Goal: Task Accomplishment & Management: Use online tool/utility

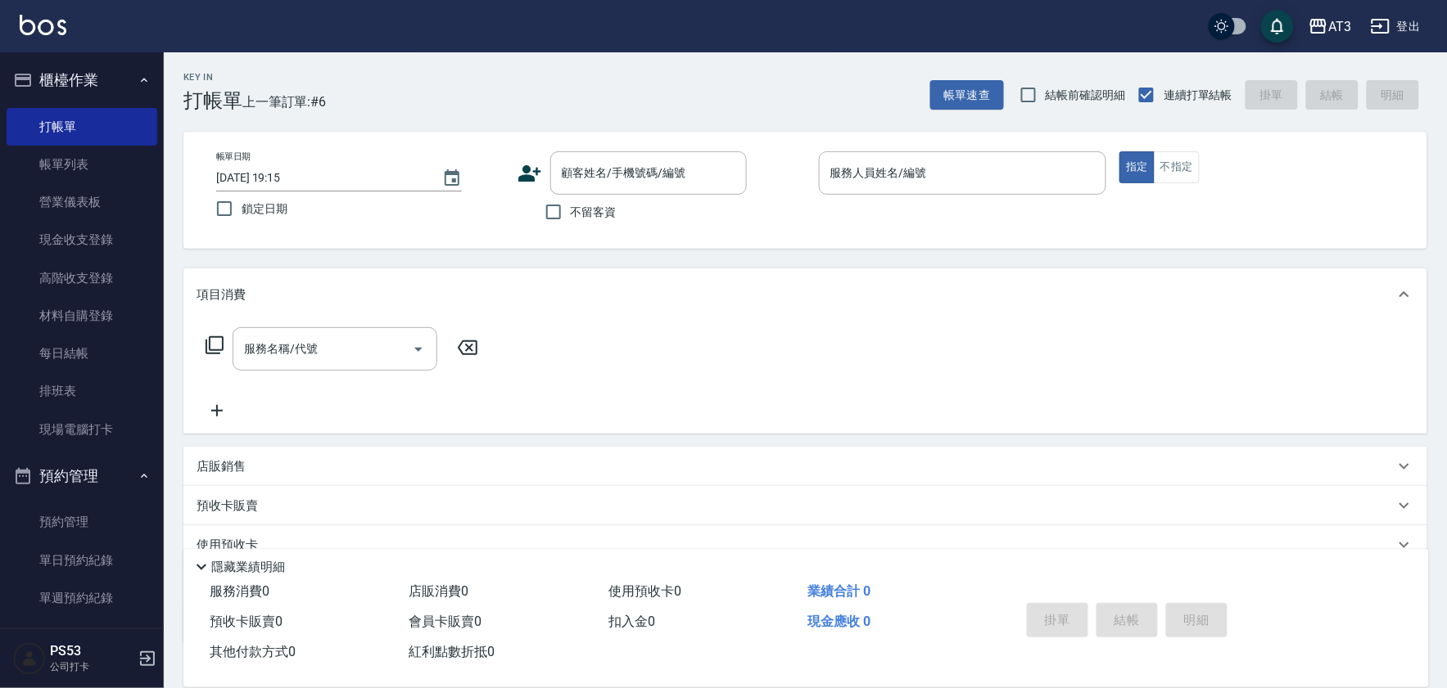
click at [0, 688] on html "AT3 登出 櫃檯作業 打帳單 帳單列表 營業儀表板 現金收支登錄 高階收支登錄 材料自購登錄 每日結帳 排班表 現場電腦打卡 預約管理 預約管理 單日預約紀…" at bounding box center [723, 399] width 1447 height 799
click at [724, 172] on icon "Clear" at bounding box center [729, 173] width 16 height 16
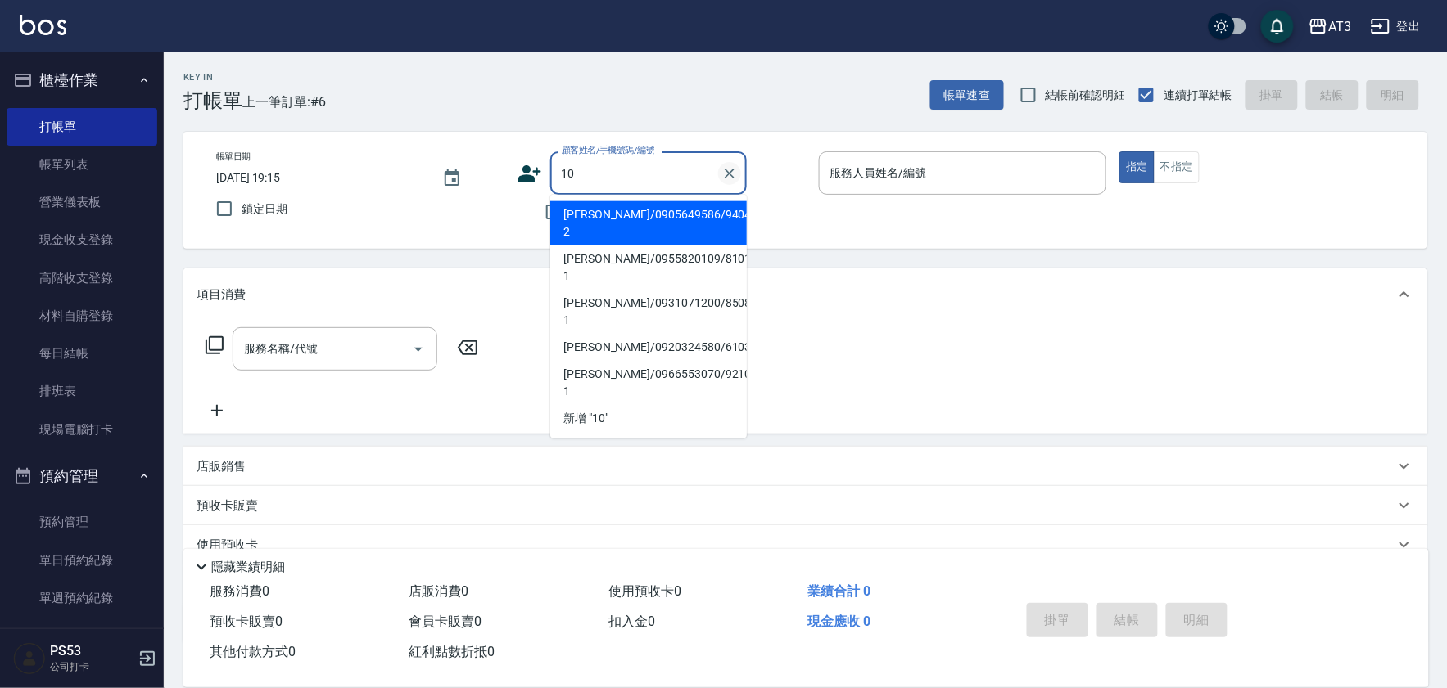
type input "10"
type input "1"
type input "[PERSON_NAME]/0905649586/940410-2"
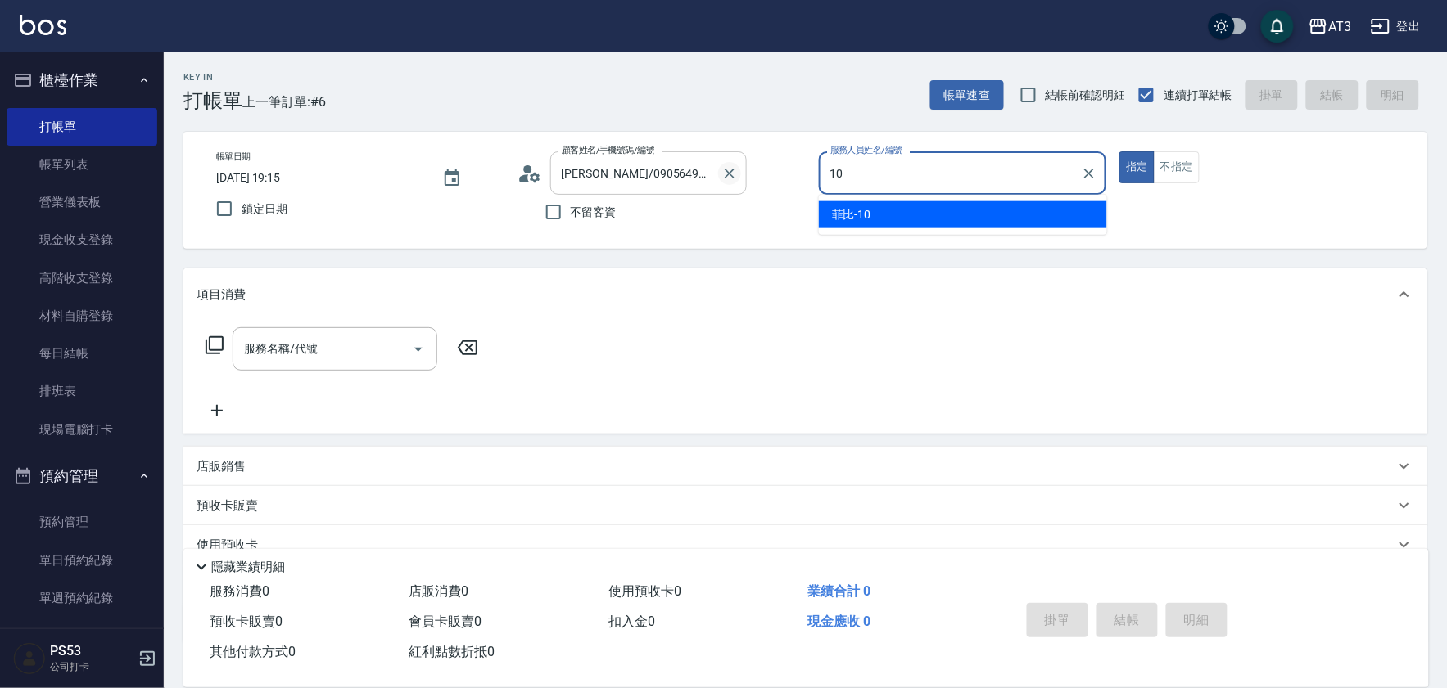
type input "菲比-10"
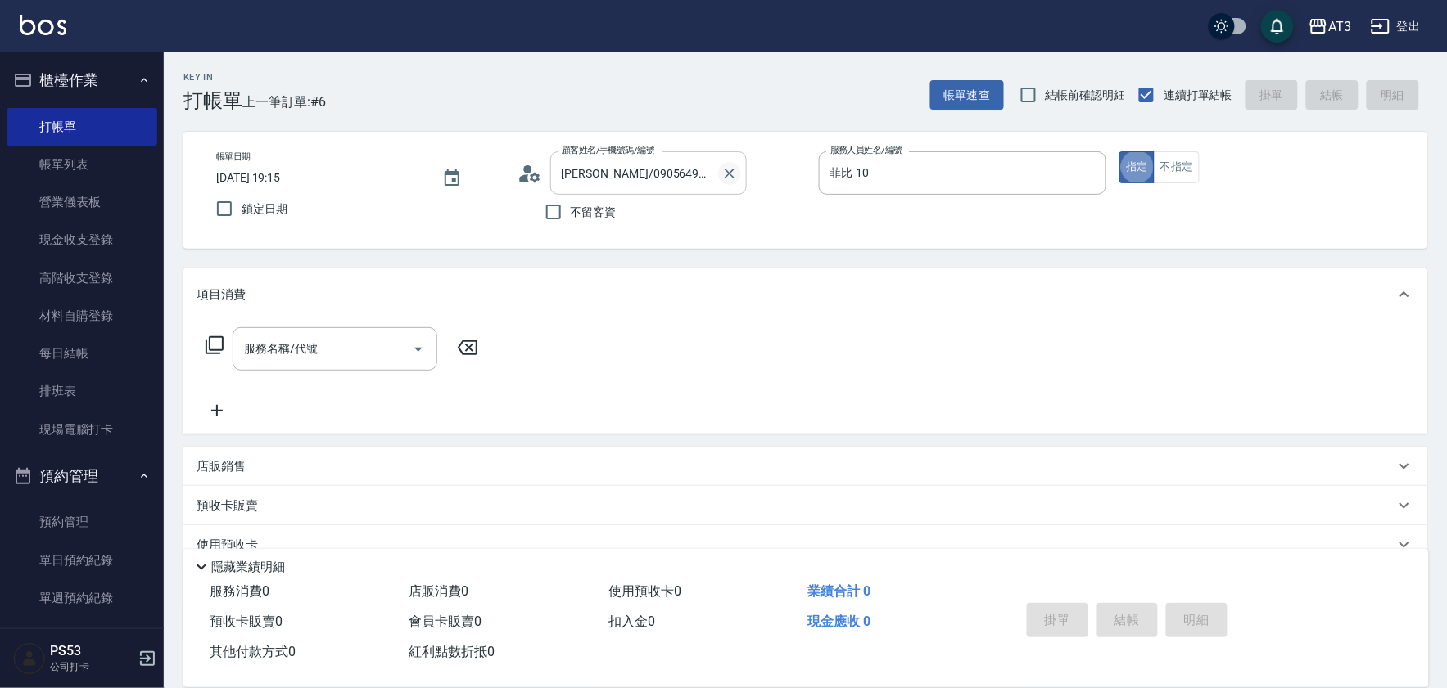
type button "true"
type input "10/10_/10"
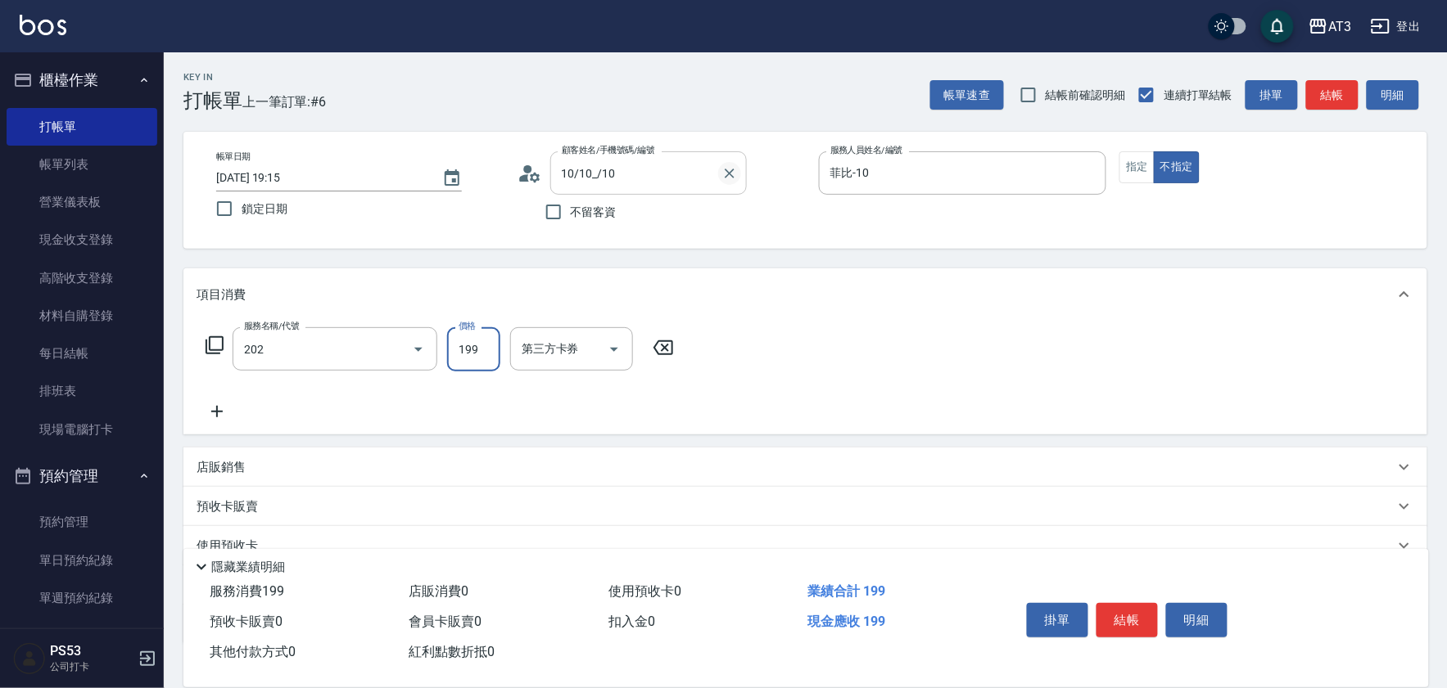
type input "不指定單剪(202)"
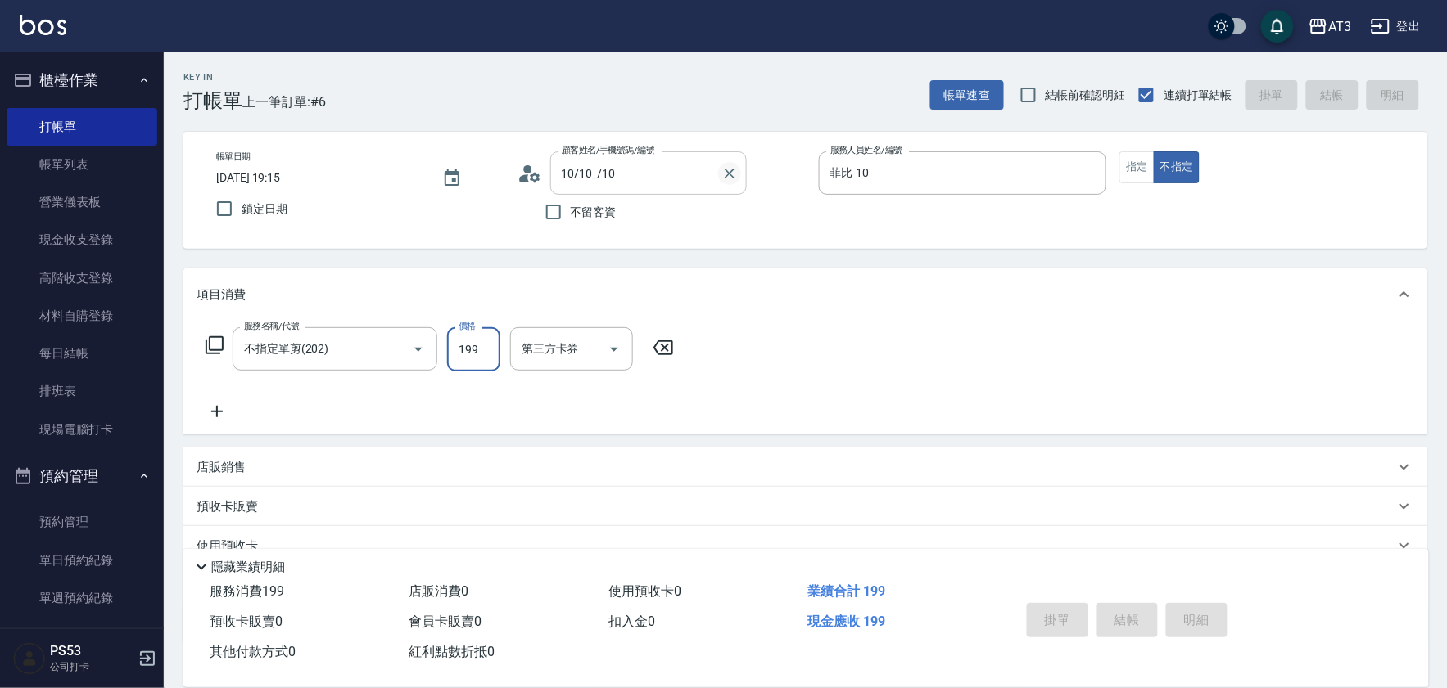
type input "[DATE] 20:01"
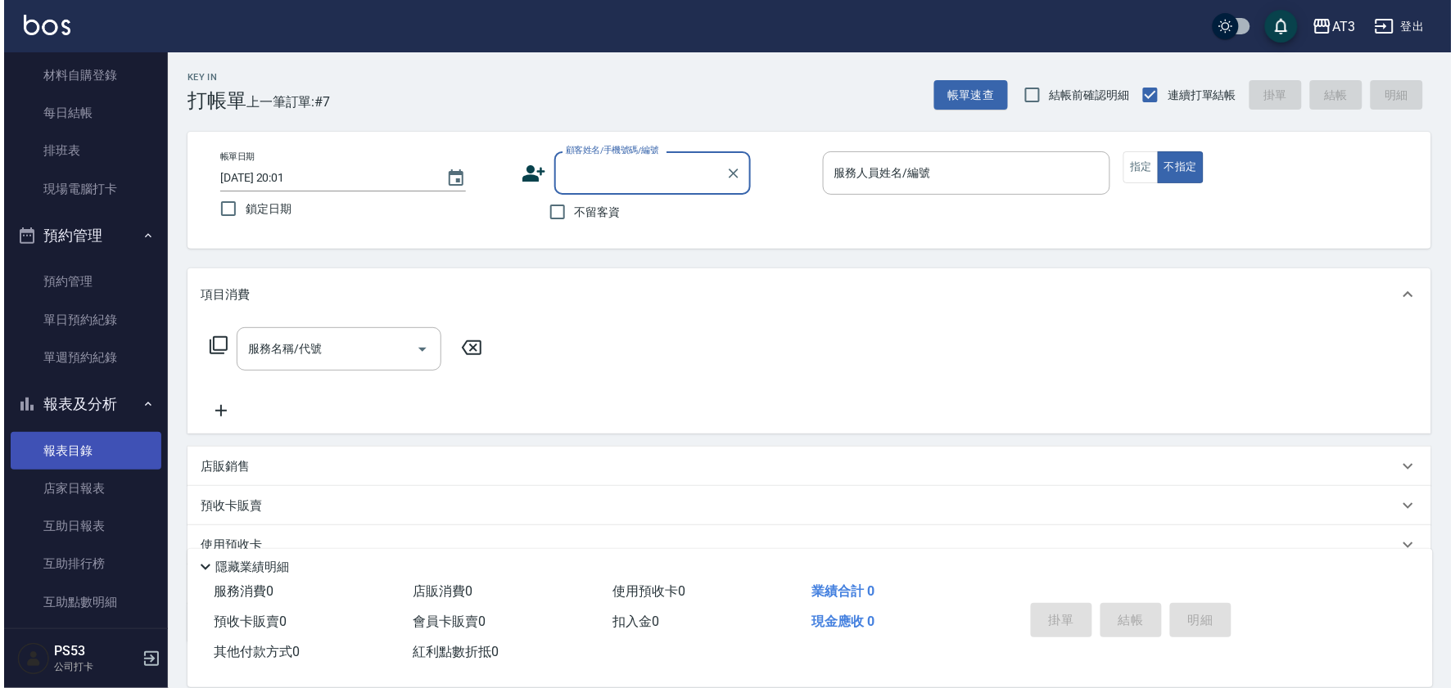
scroll to position [273, 0]
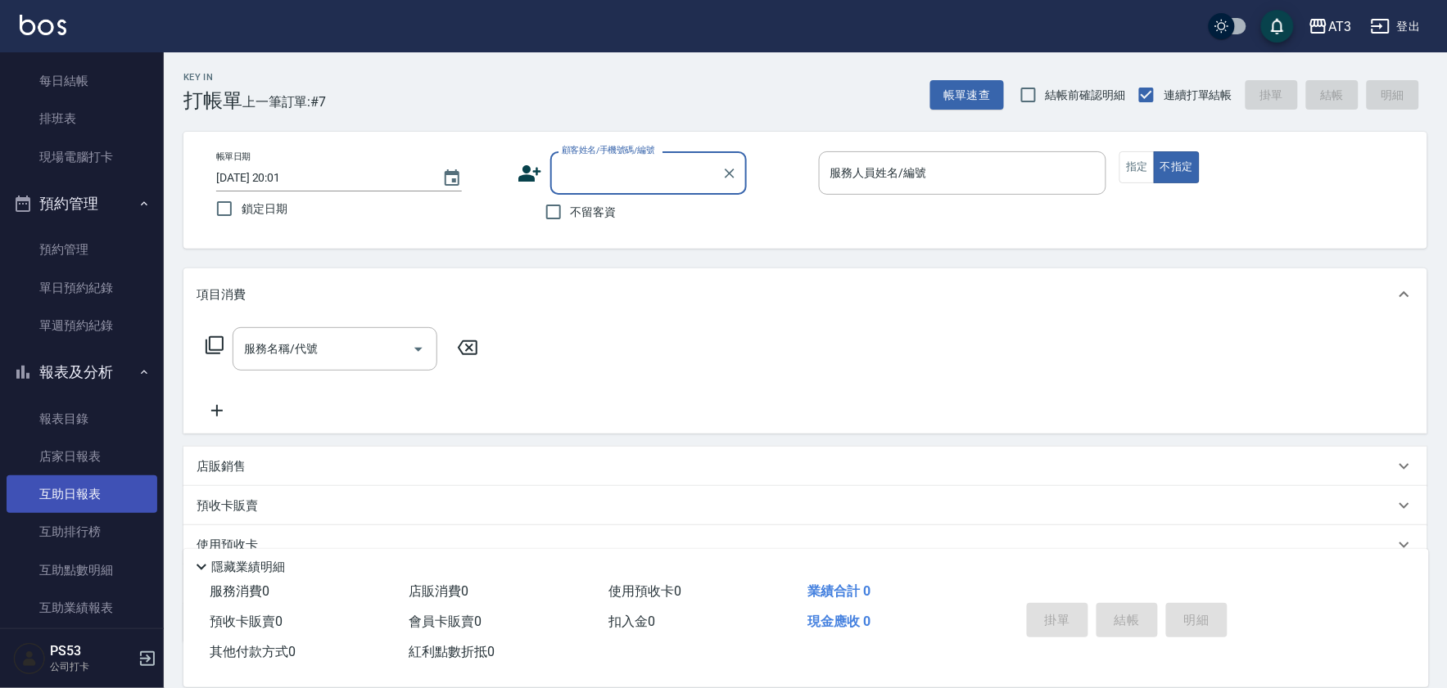
click at [101, 494] on link "互助日報表" at bounding box center [82, 495] width 151 height 38
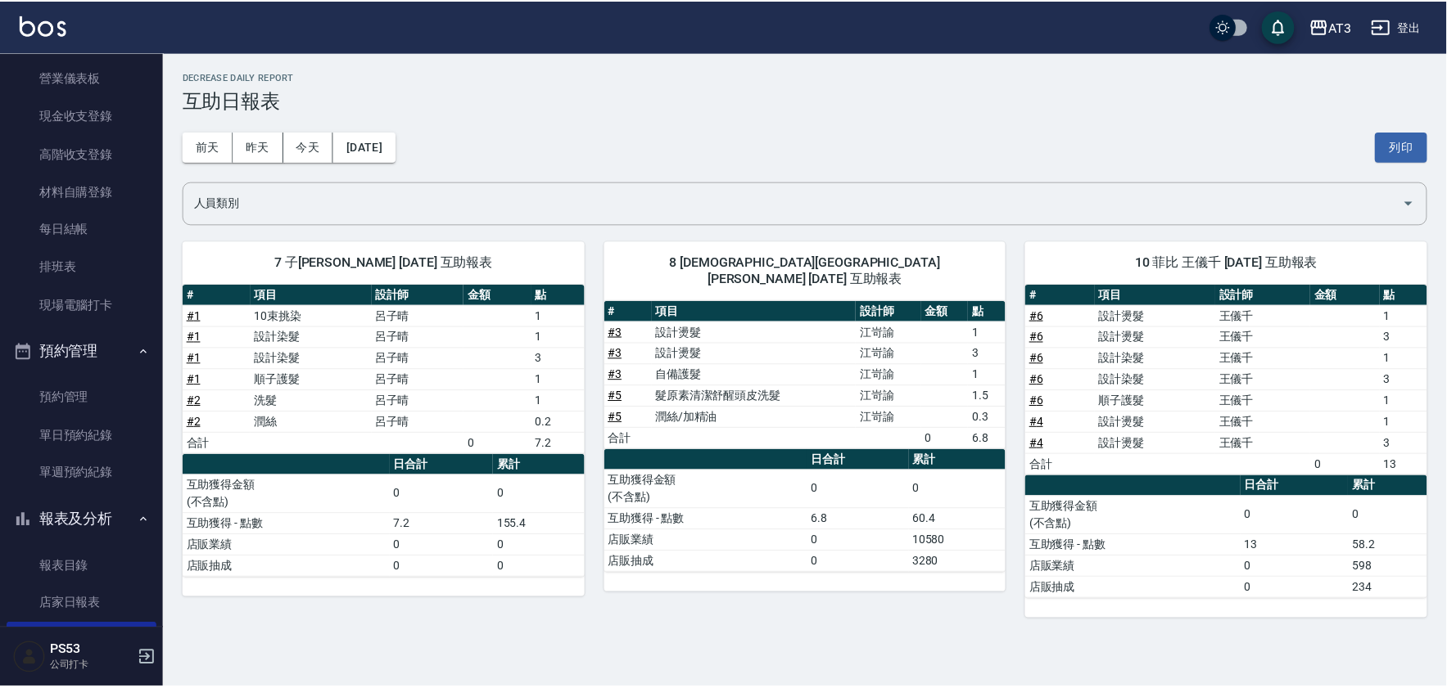
scroll to position [91, 0]
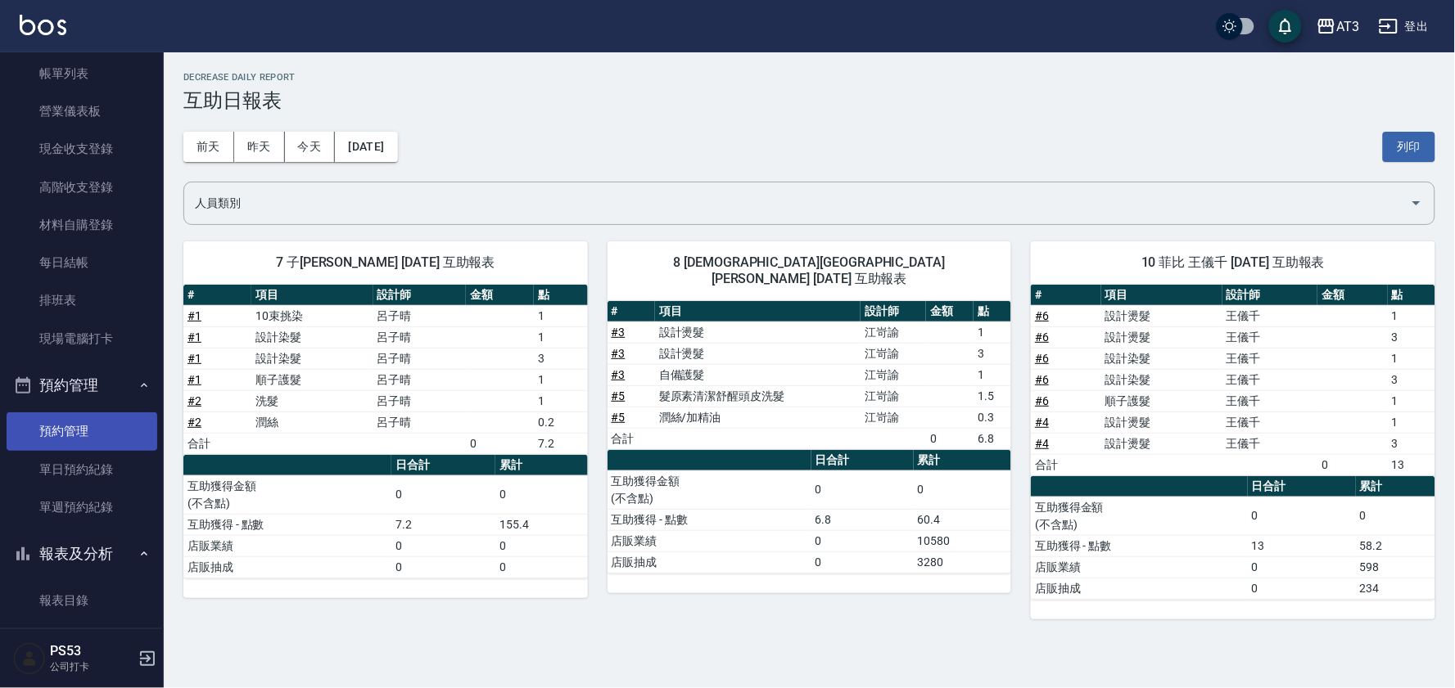
click at [74, 419] on link "預約管理" at bounding box center [82, 432] width 151 height 38
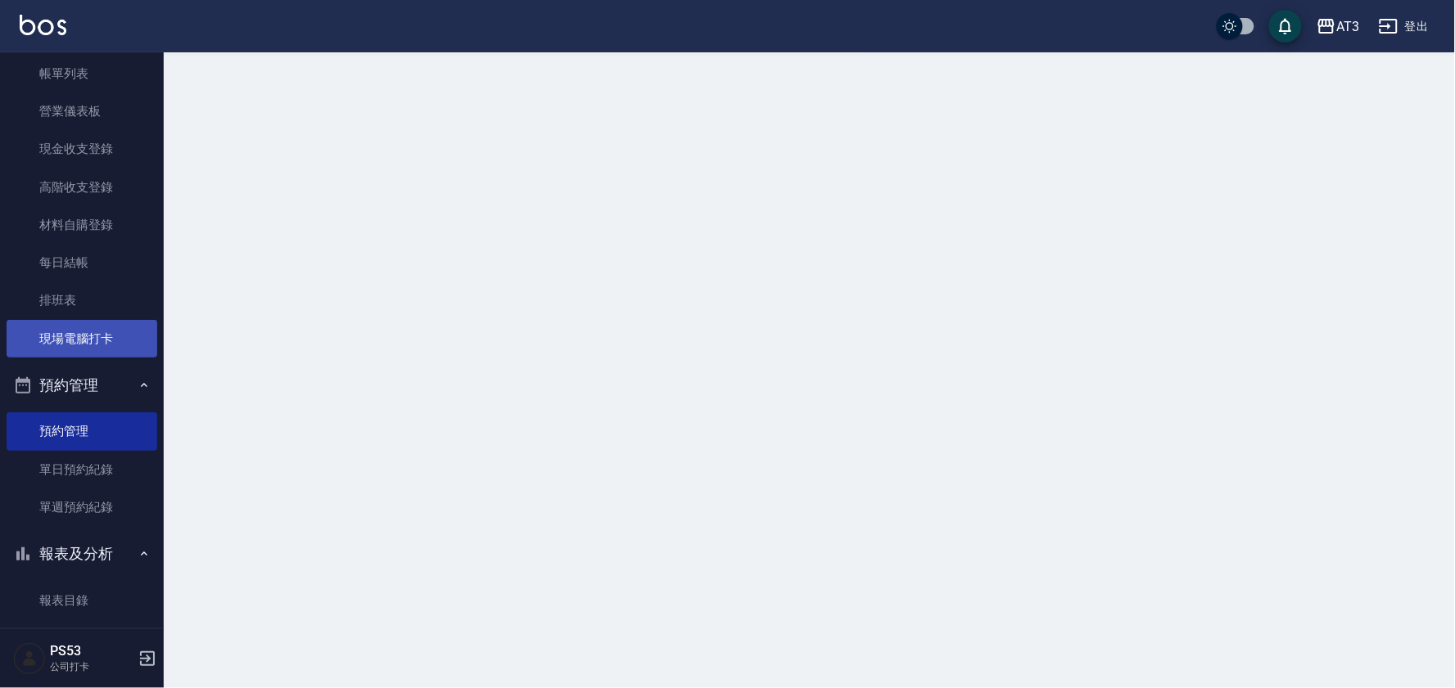
click at [66, 339] on link "現場電腦打卡" at bounding box center [82, 339] width 151 height 38
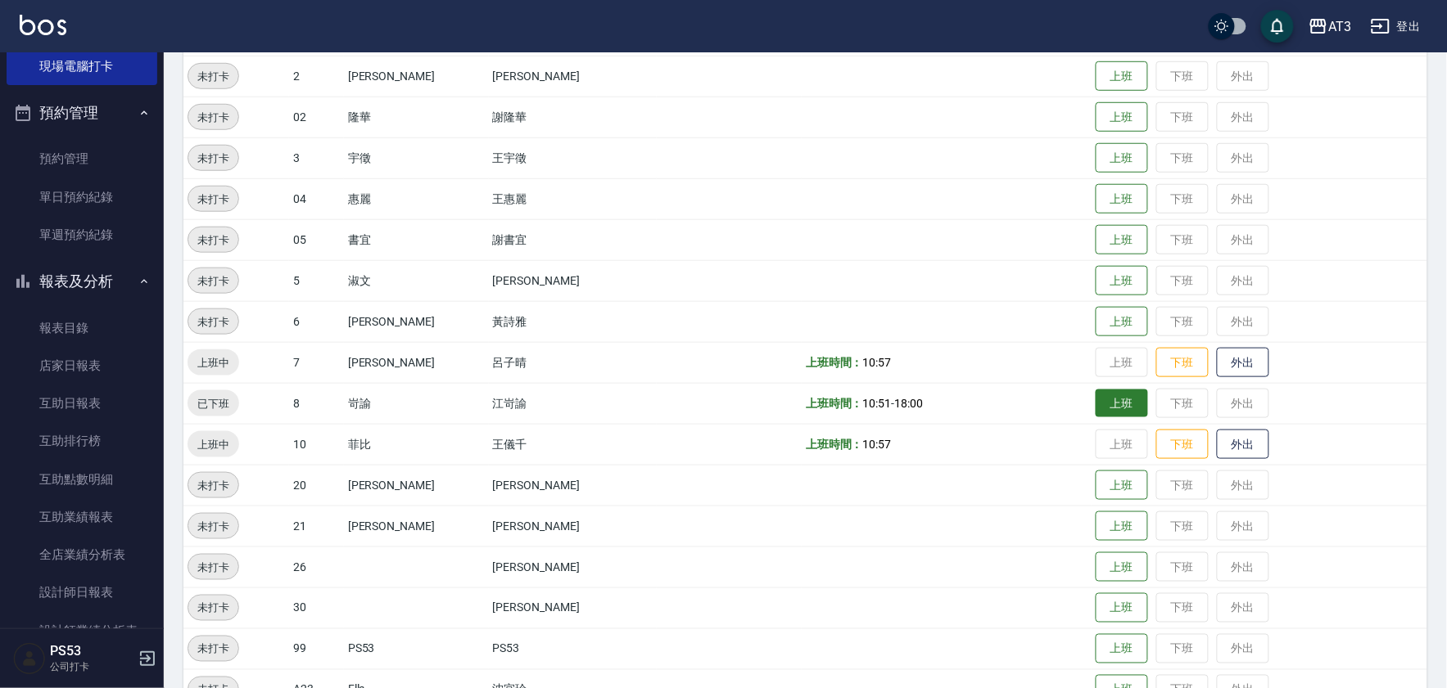
scroll to position [363, 0]
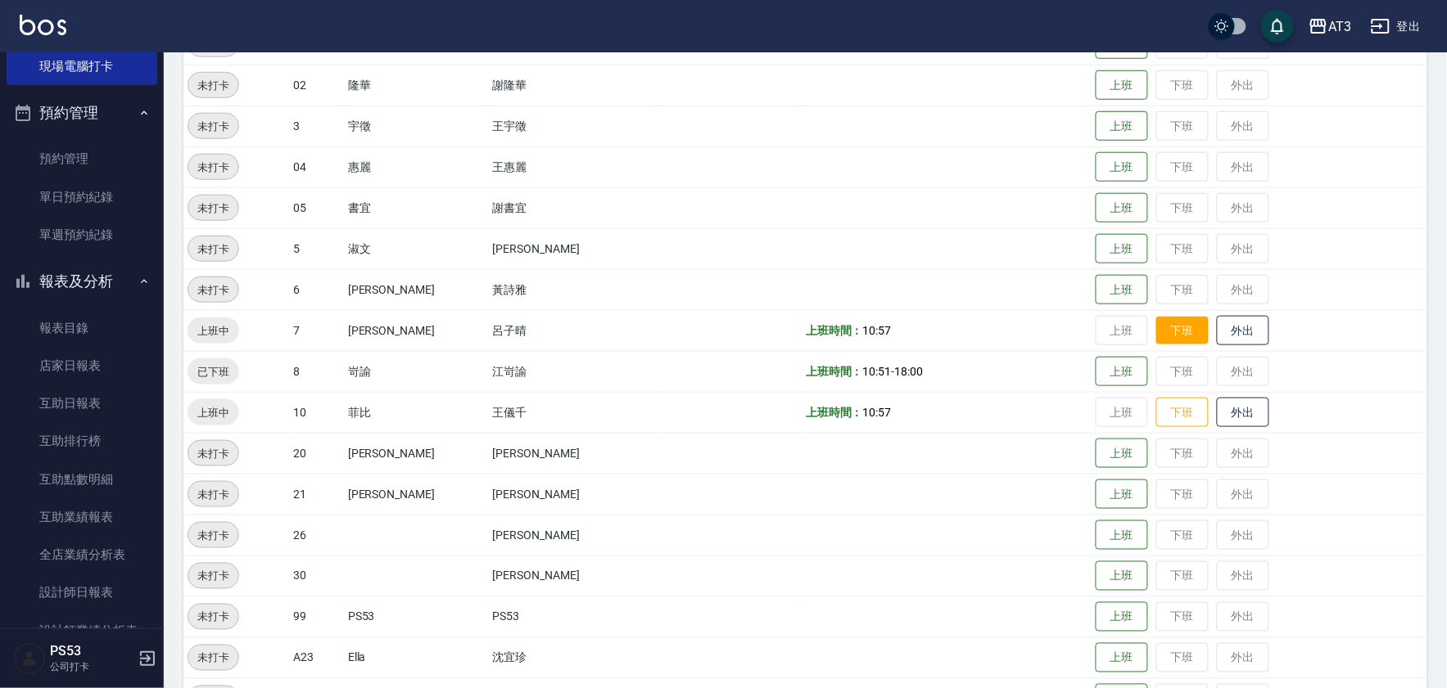
click at [1156, 332] on button "下班" at bounding box center [1182, 331] width 52 height 29
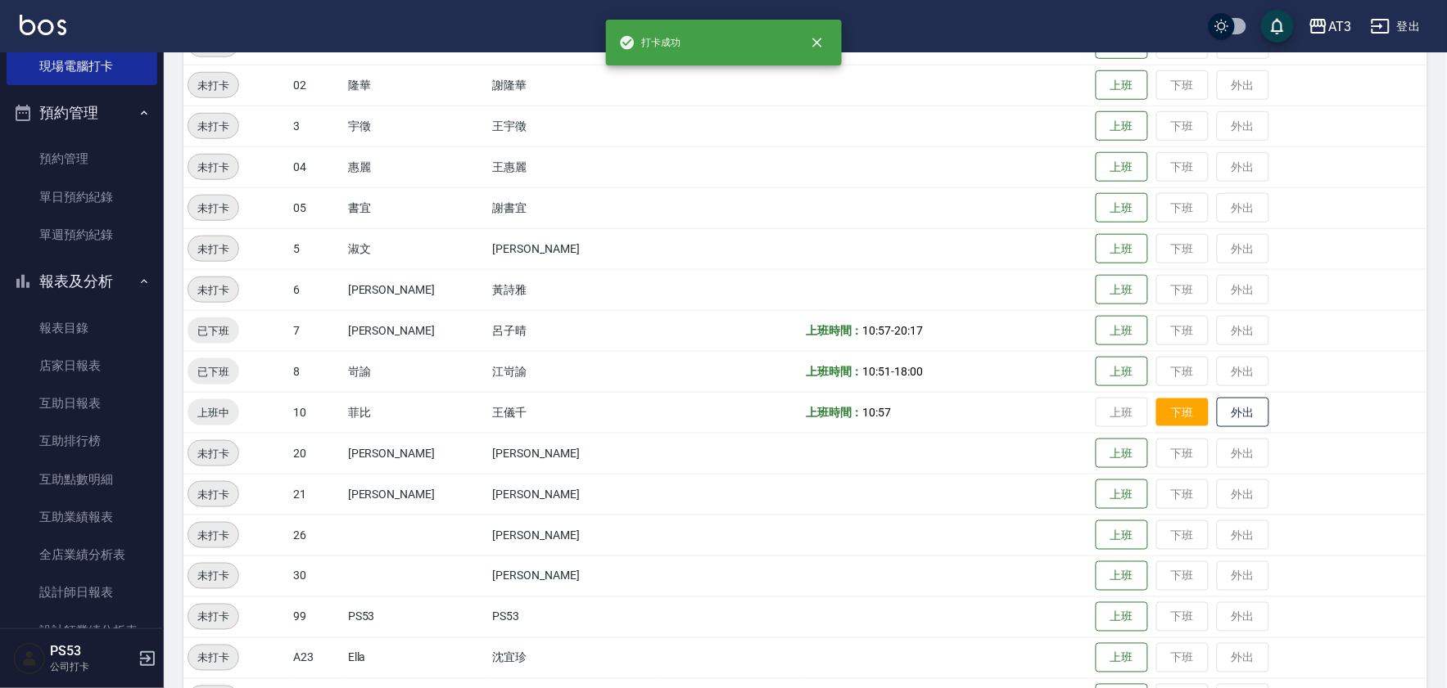
click at [1156, 414] on button "下班" at bounding box center [1182, 413] width 52 height 29
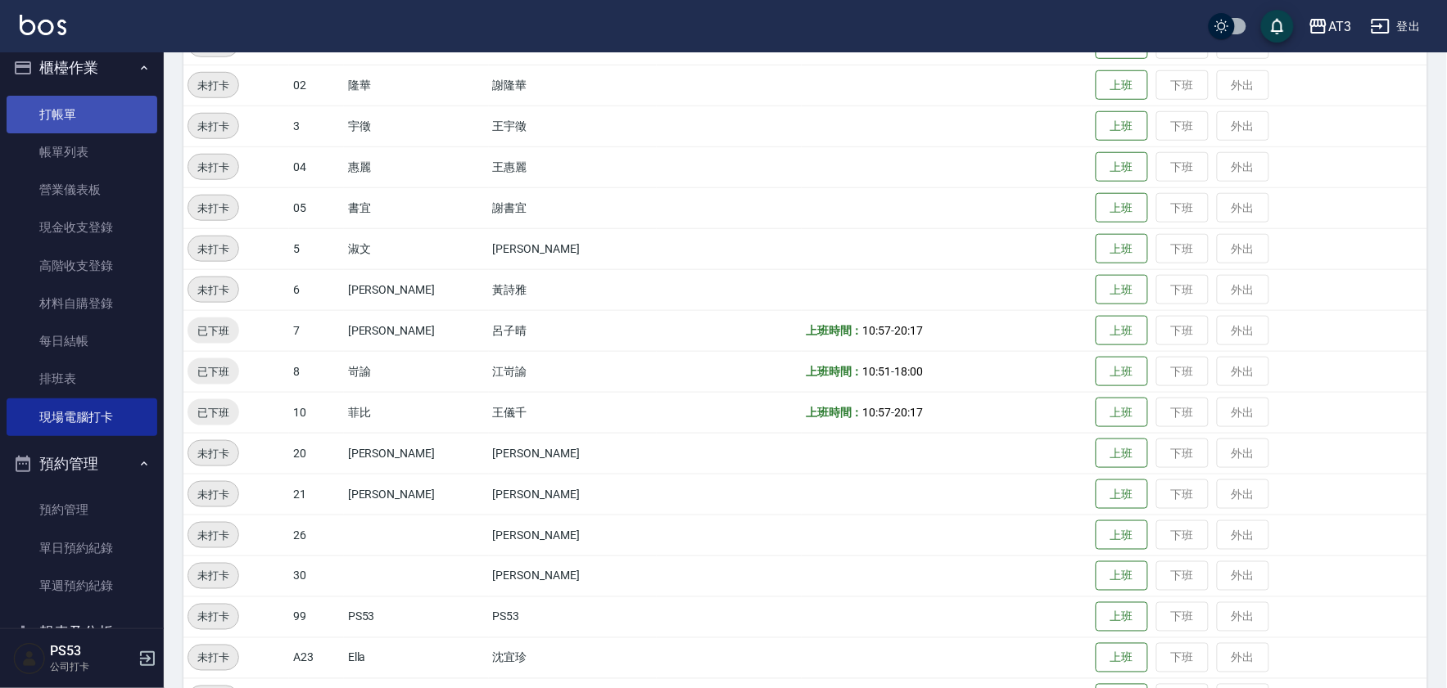
scroll to position [0, 0]
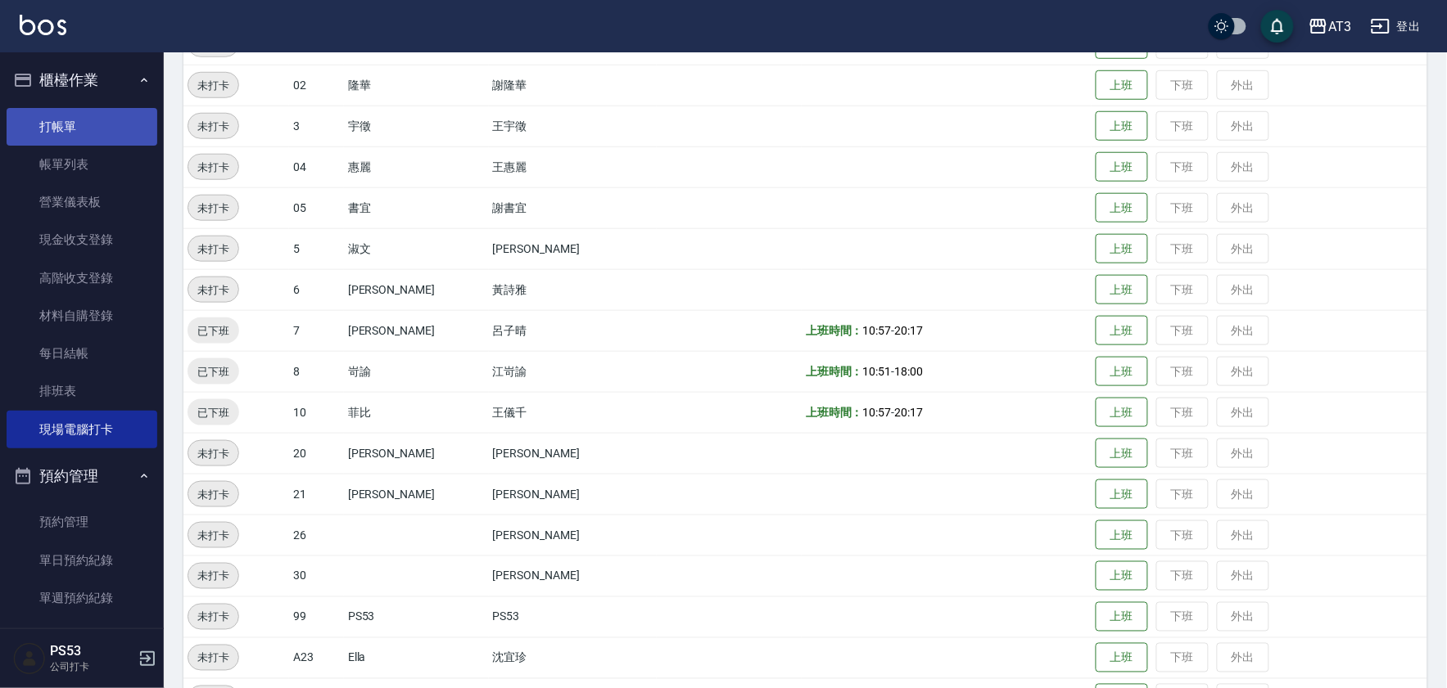
click at [70, 127] on link "打帳單" at bounding box center [82, 127] width 151 height 38
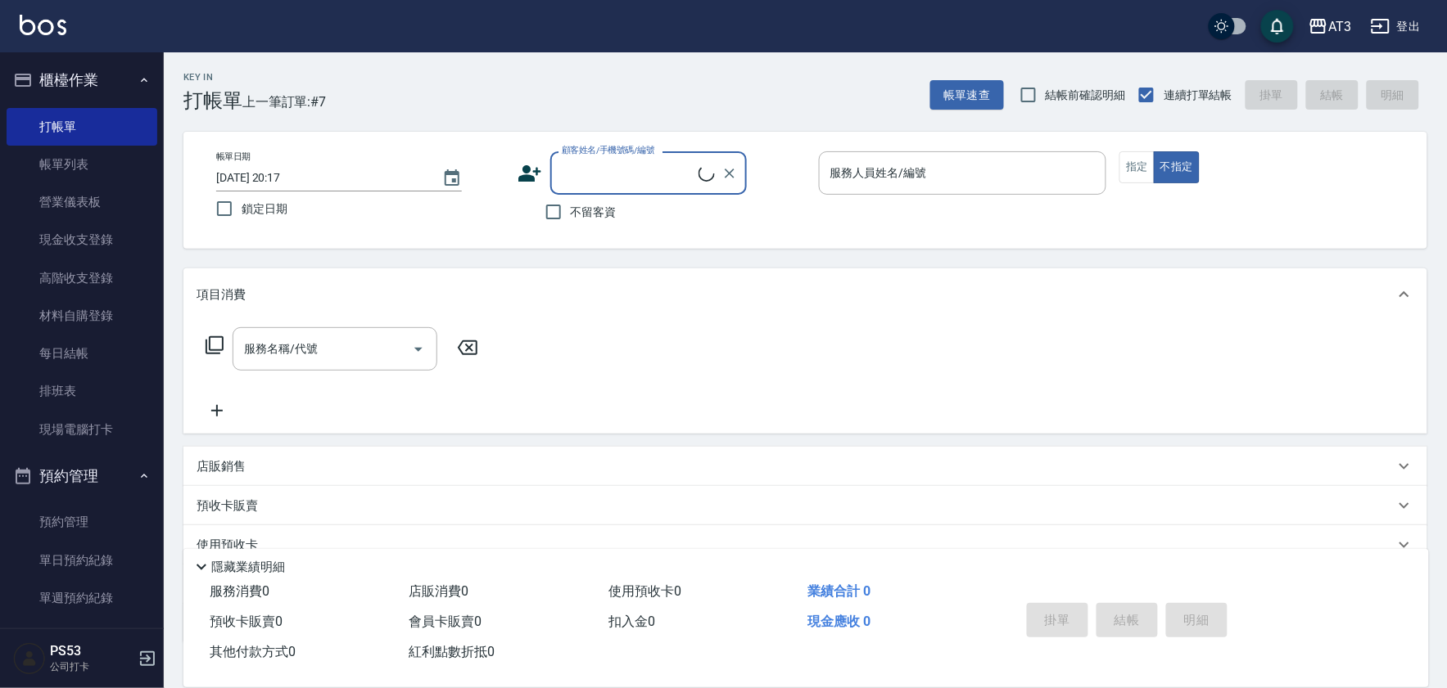
click at [612, 166] on input "顧客姓名/手機號碼/編號" at bounding box center [627, 173] width 141 height 29
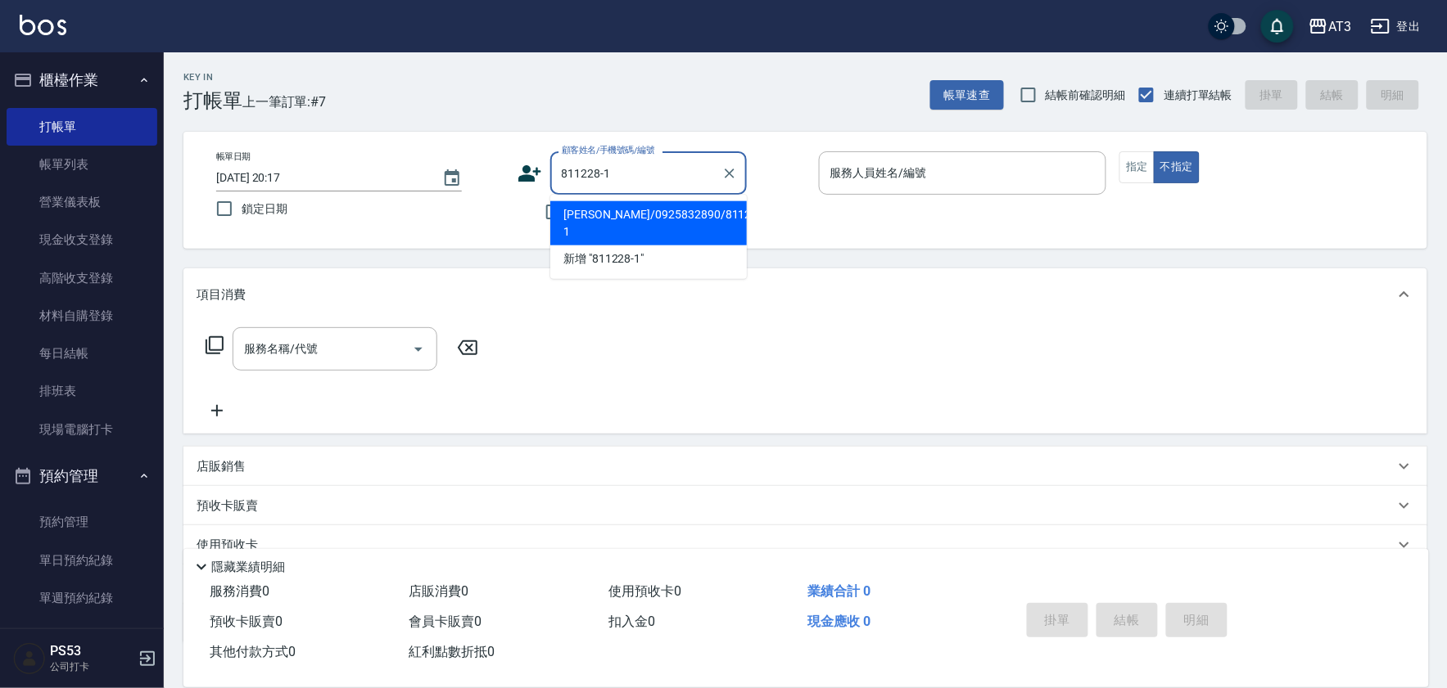
type input "歐庭暐/0925832890/811228-1"
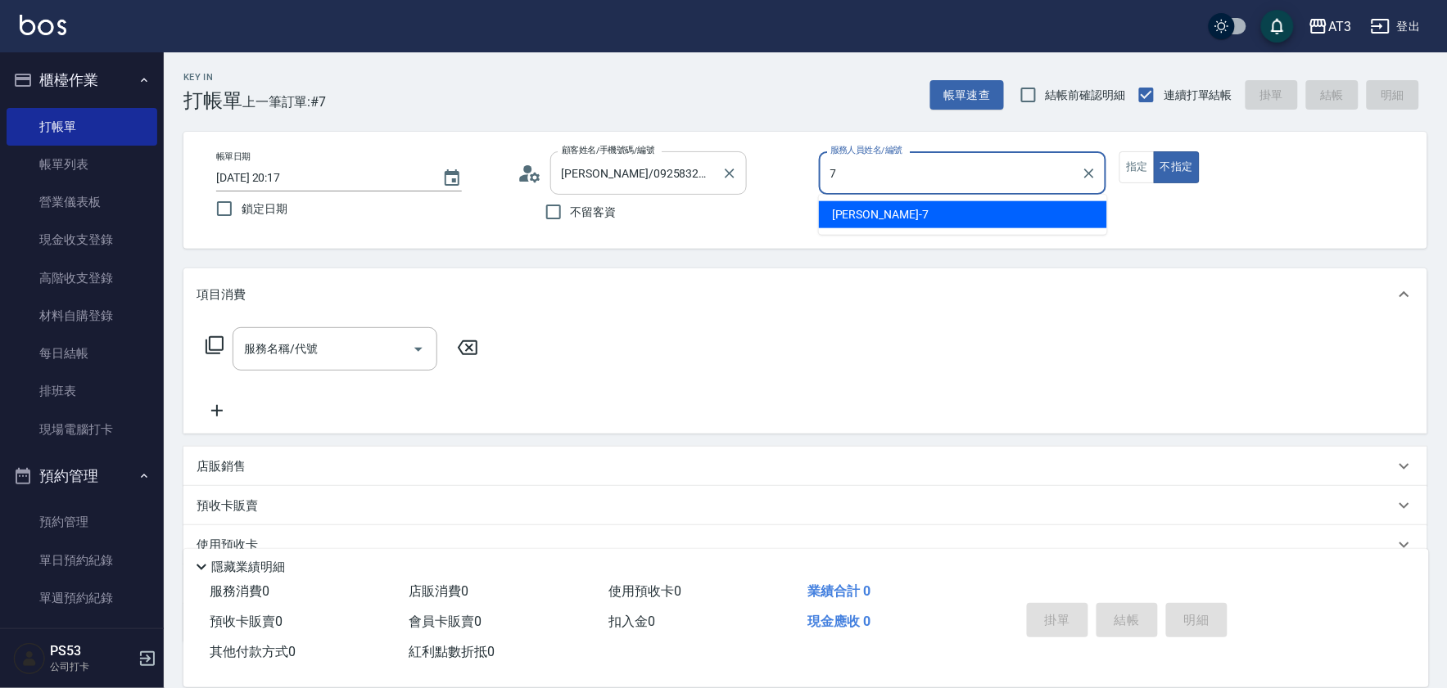
type input "7"
type button "false"
type input "子晴-7"
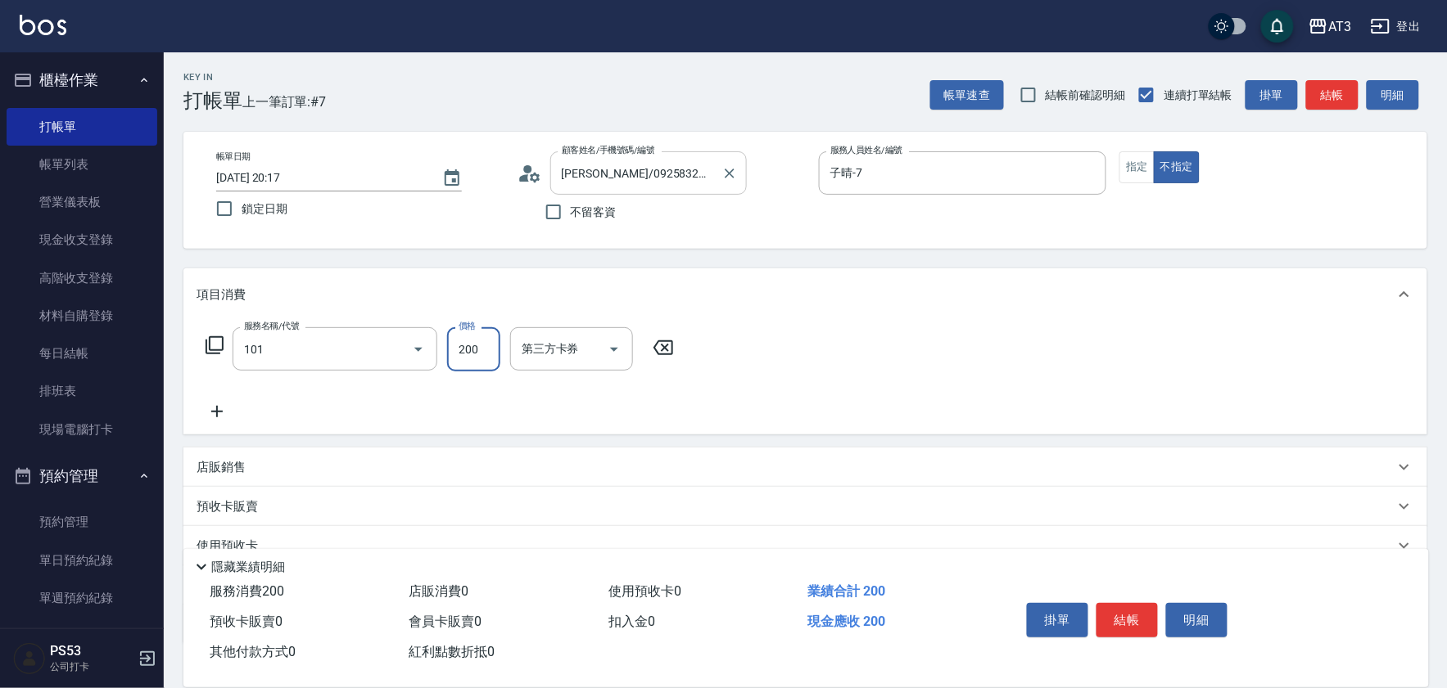
type input "洗髮(101)"
type input "子晴-7"
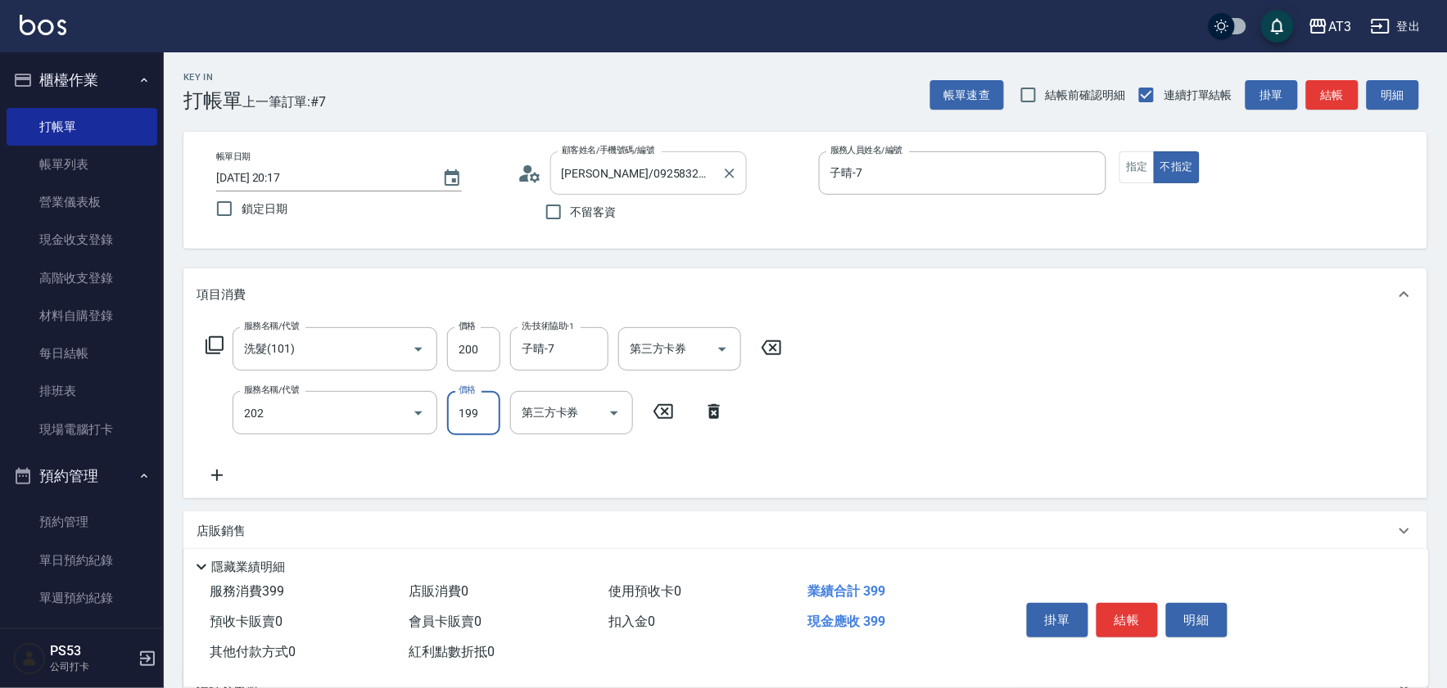
type input "不指定單剪(202)"
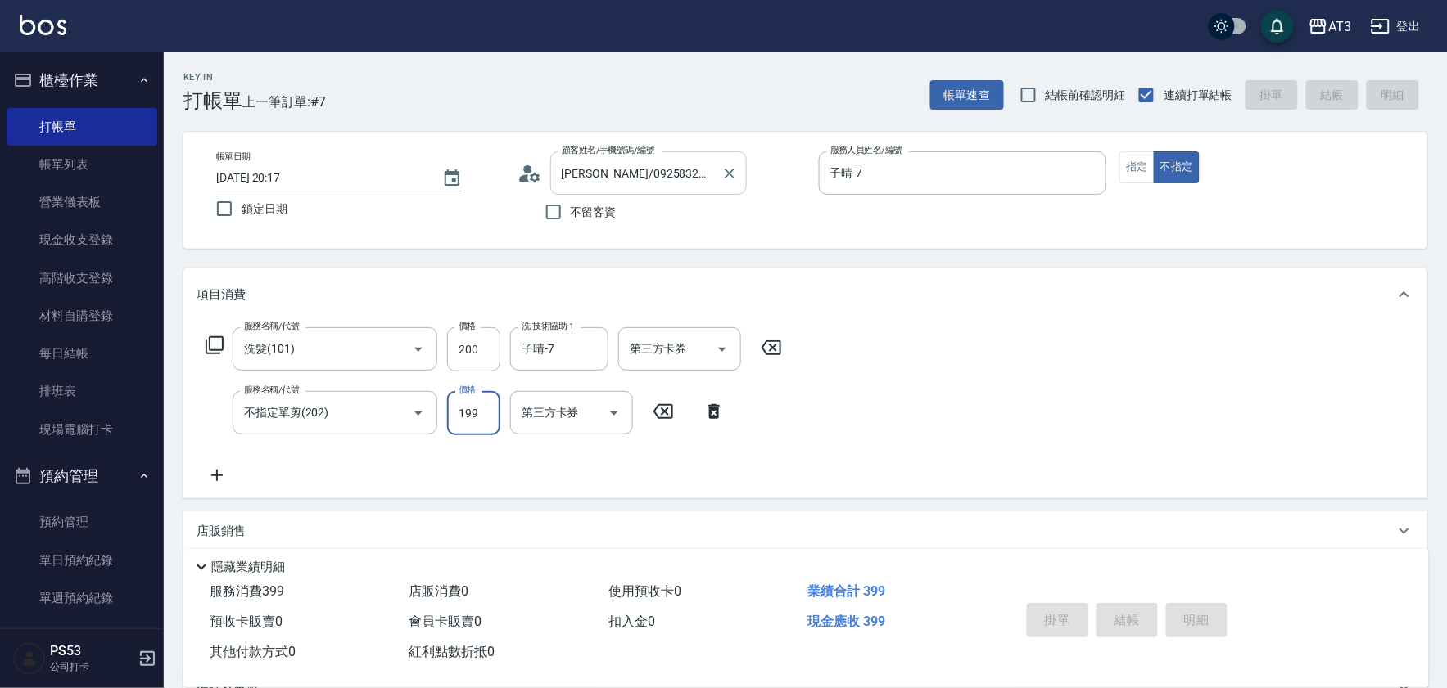
type input "7"
type input "2025/08/20 20:18"
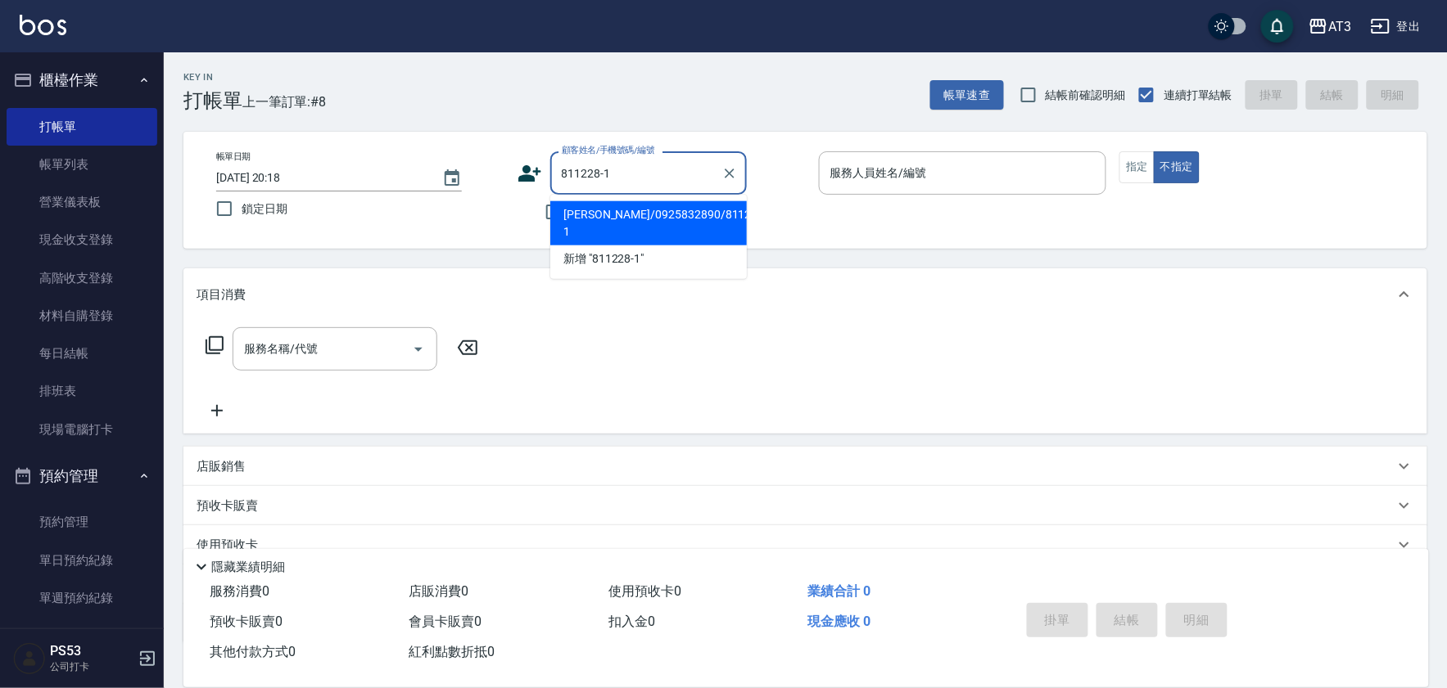
type input "歐庭暐/0925832890/811228-1"
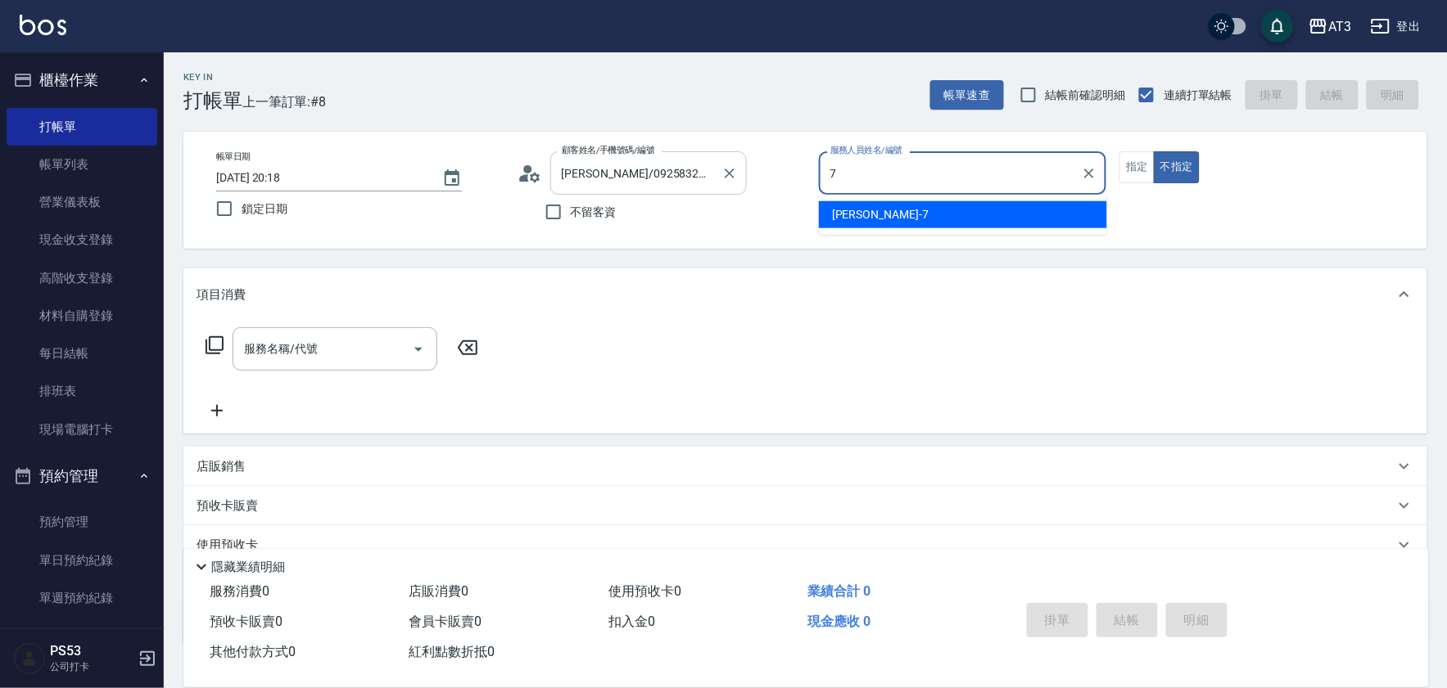
type input "子晴-7"
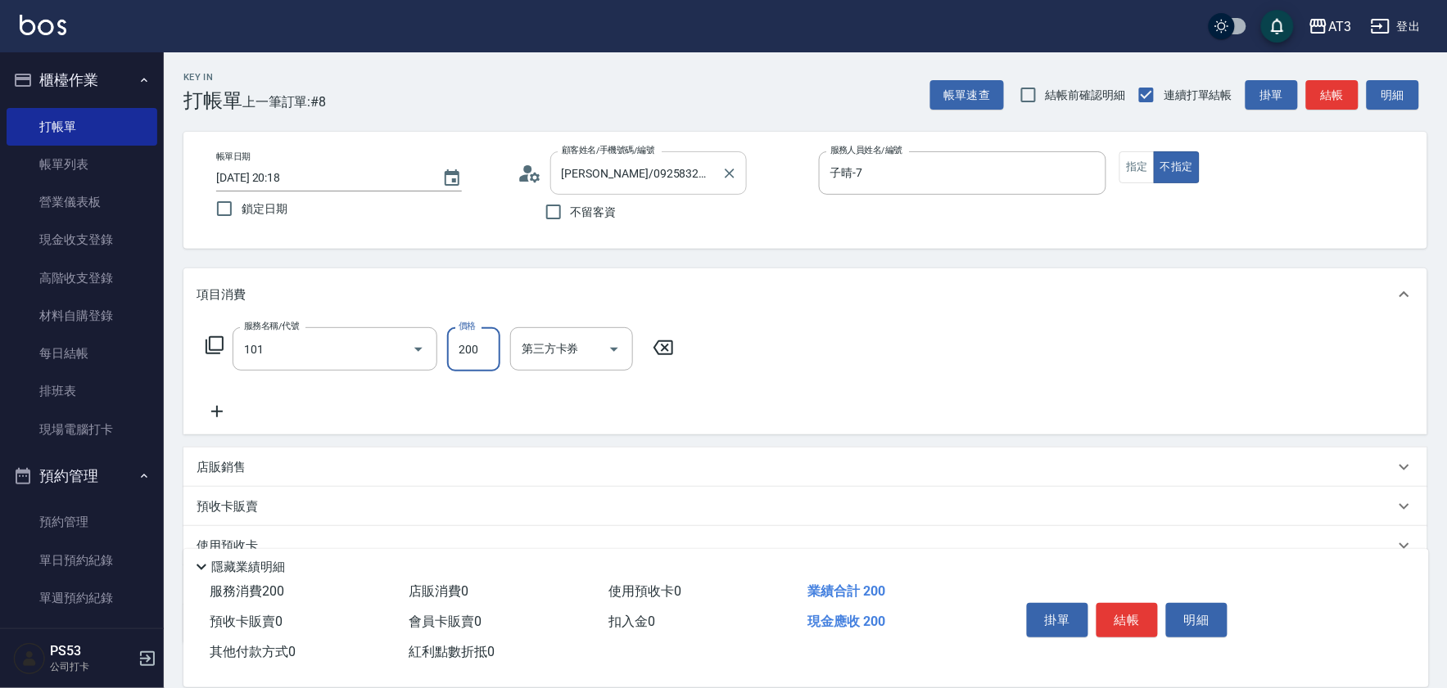
type input "洗髮(101)"
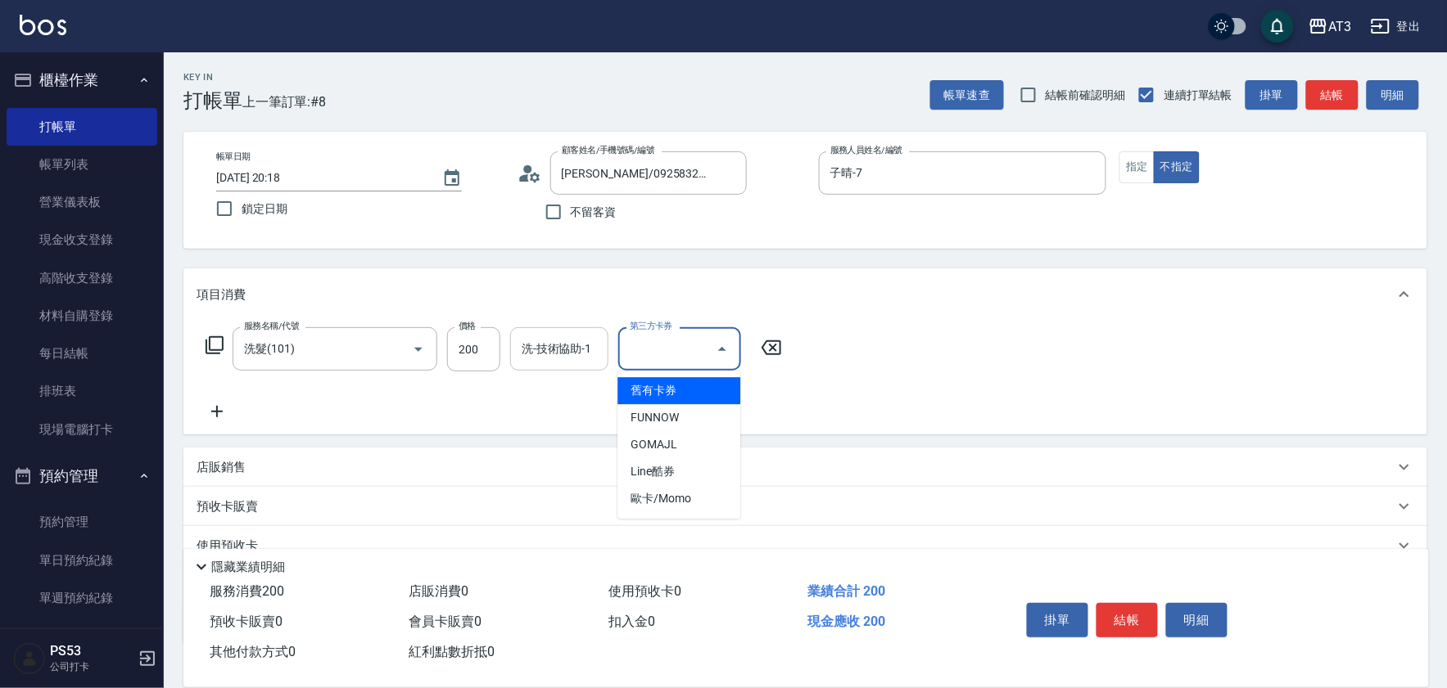
click at [537, 350] on div "洗-技術協助-1 洗-技術協助-1" at bounding box center [559, 348] width 98 height 43
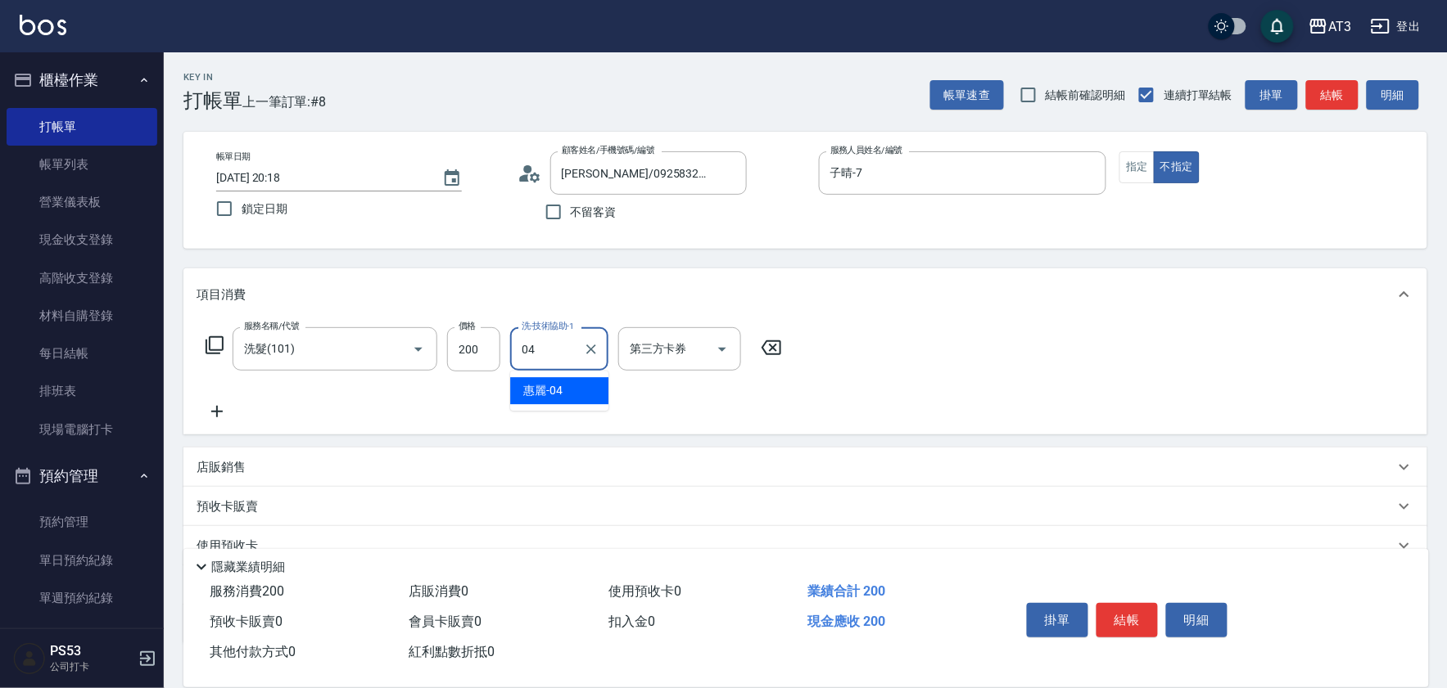
type input "惠麗-04"
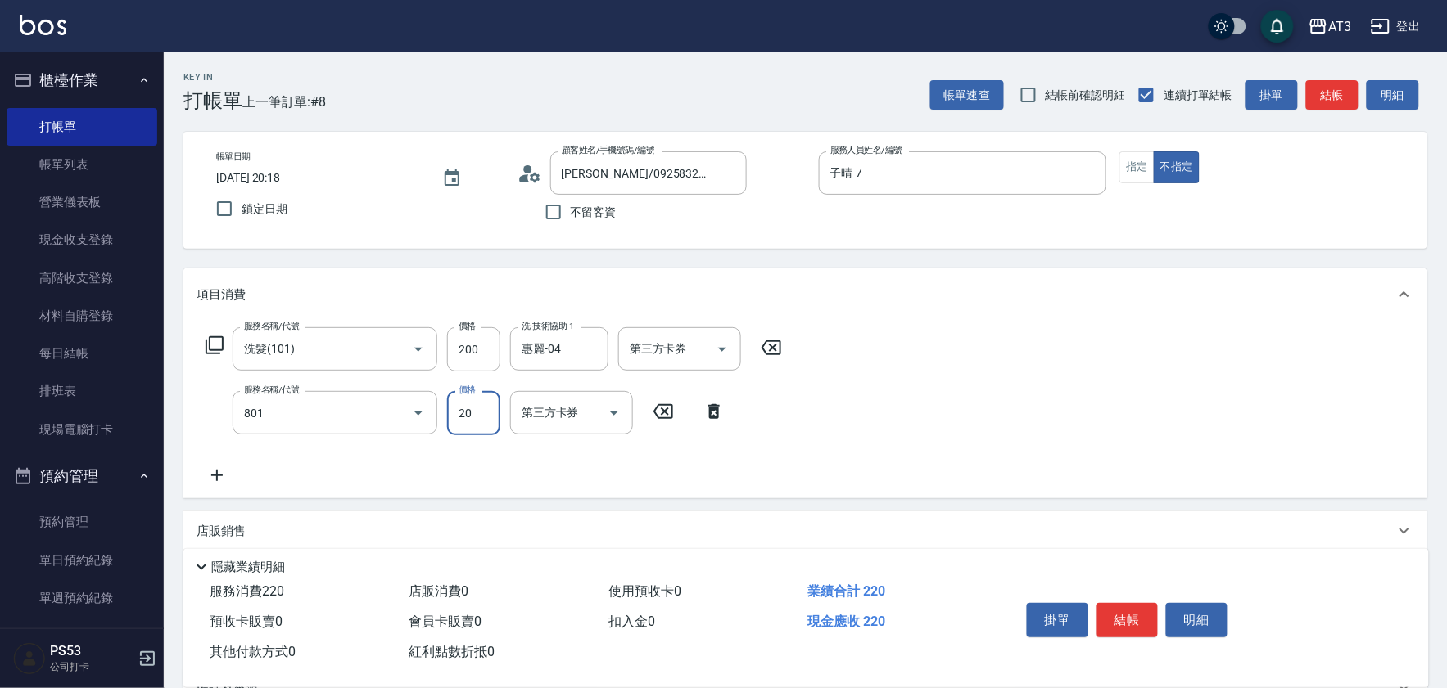
type input "潤絲(801)"
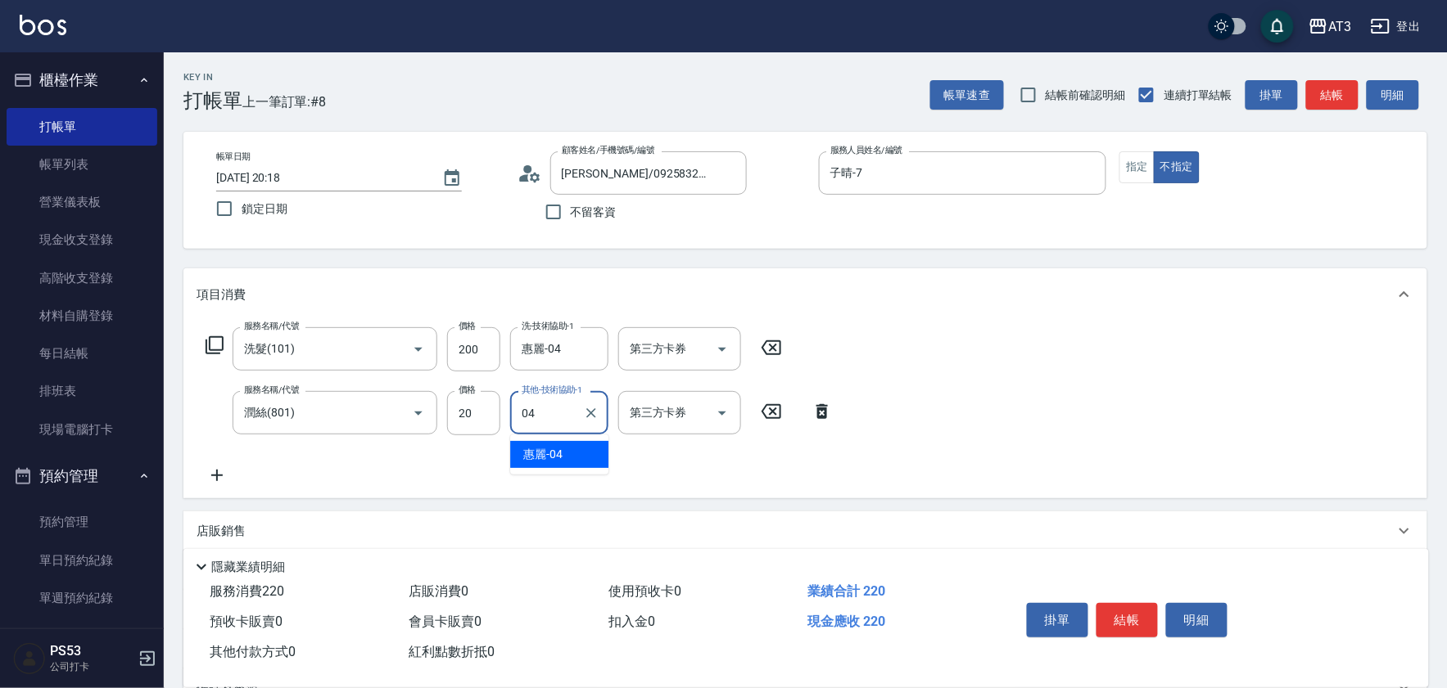
type input "惠麗-04"
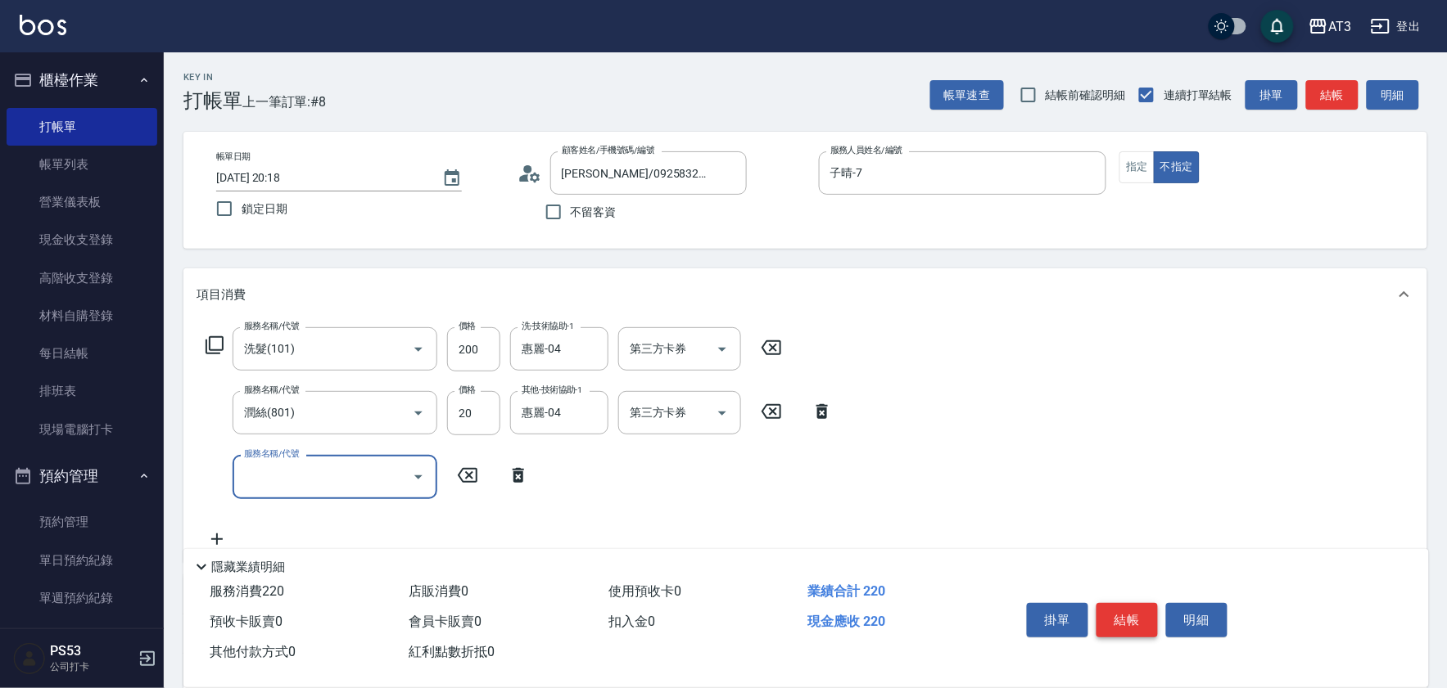
click at [1119, 614] on button "結帳" at bounding box center [1126, 620] width 61 height 34
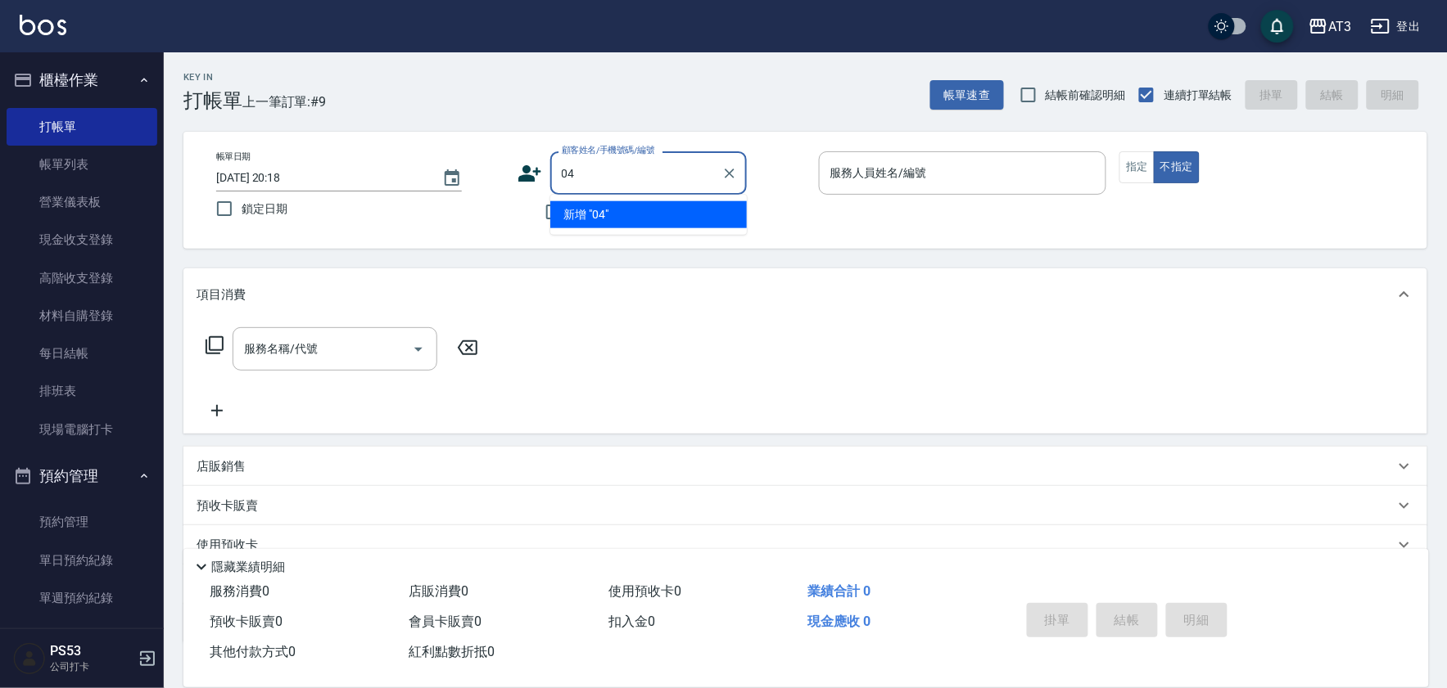
type input "04"
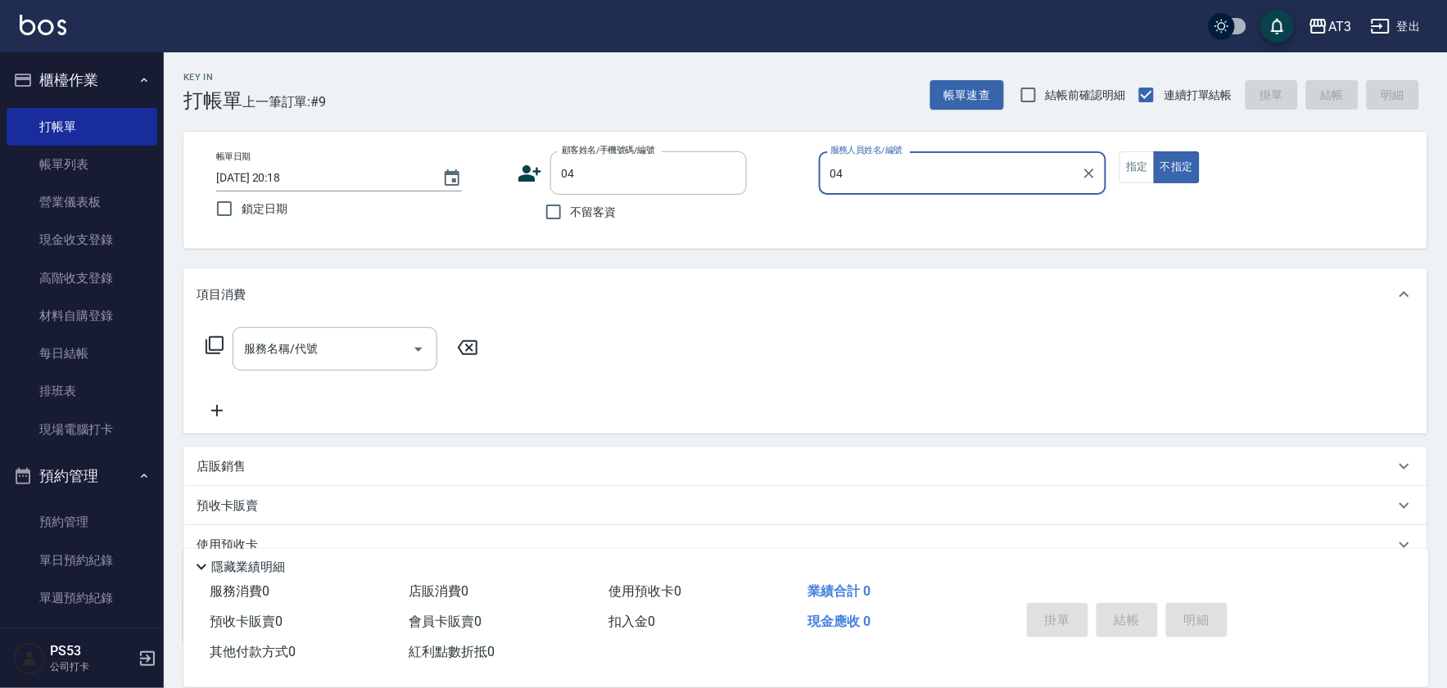
type input "惠麗-04"
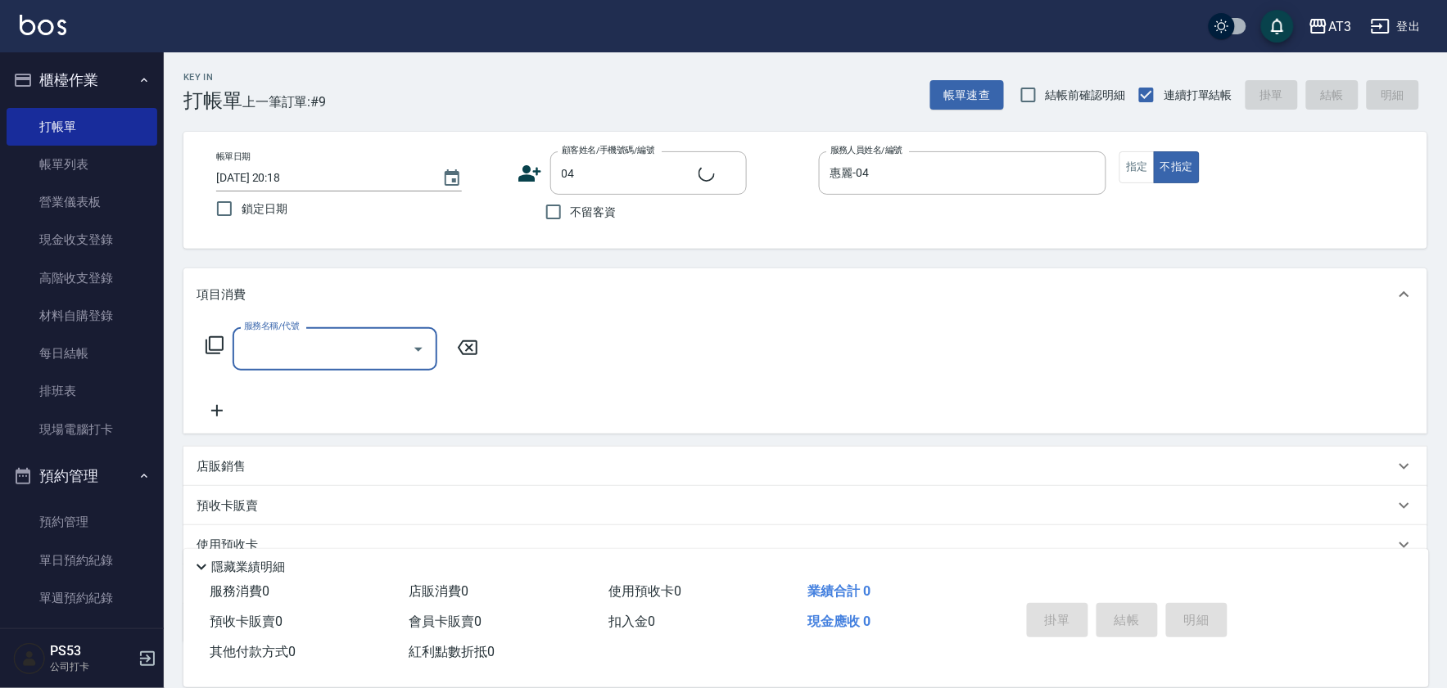
type input "阿蕾/04_阿蕾/04"
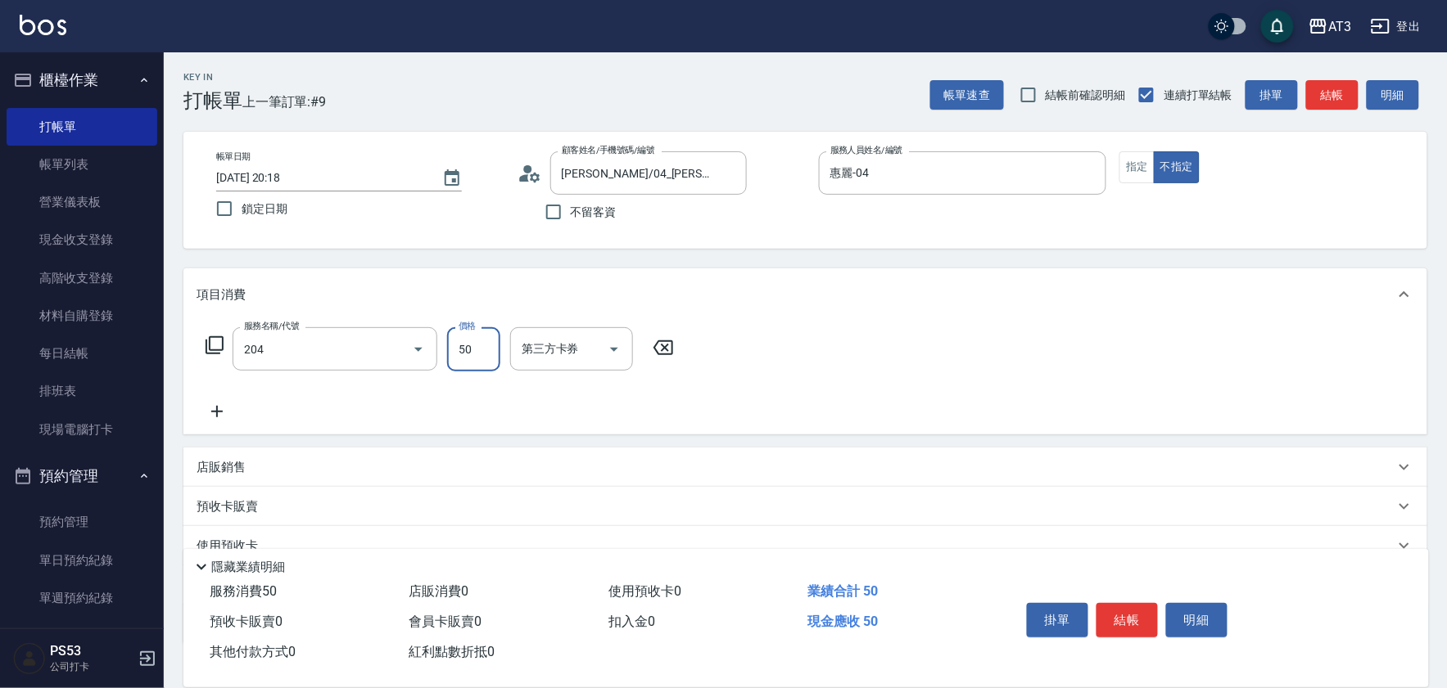
type input "修眉毛(204)"
type input "200"
click at [1135, 166] on button "指定" at bounding box center [1136, 167] width 35 height 32
click at [1117, 626] on button "結帳" at bounding box center [1126, 620] width 61 height 34
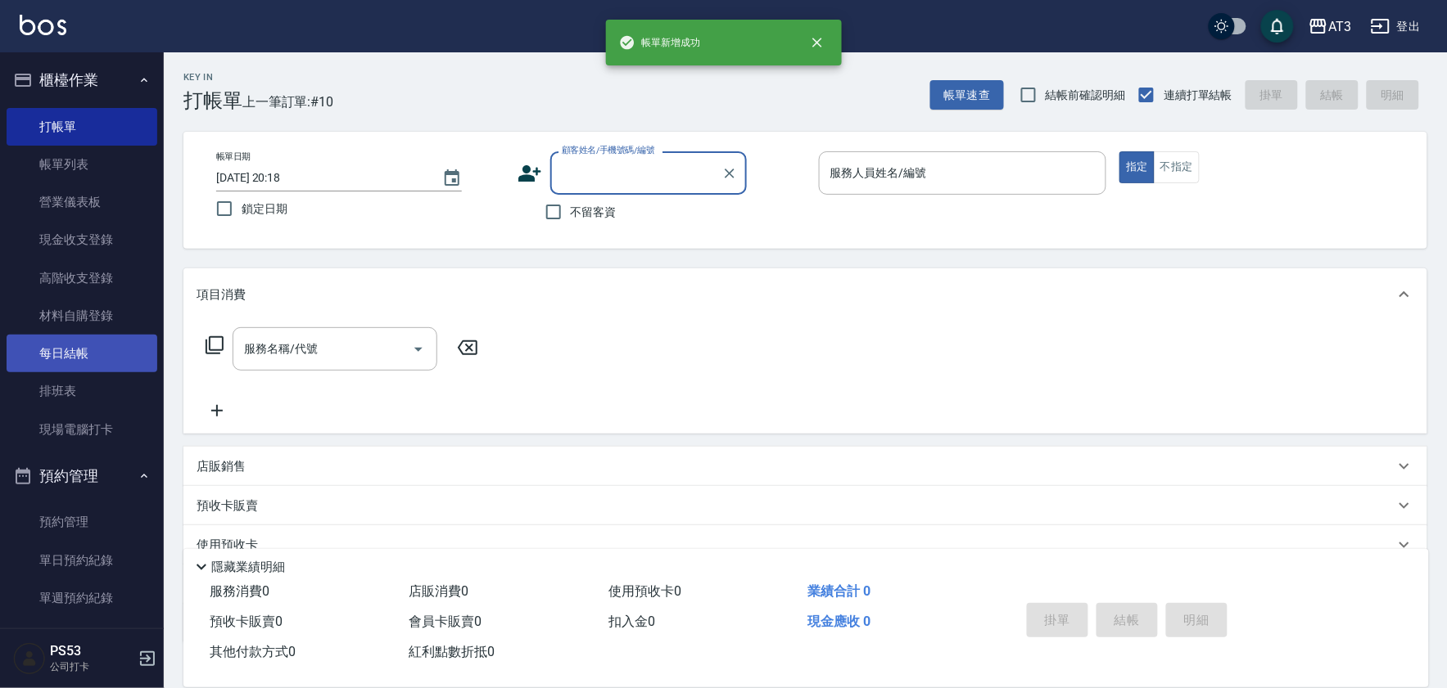
click at [90, 350] on link "每日結帳" at bounding box center [82, 354] width 151 height 38
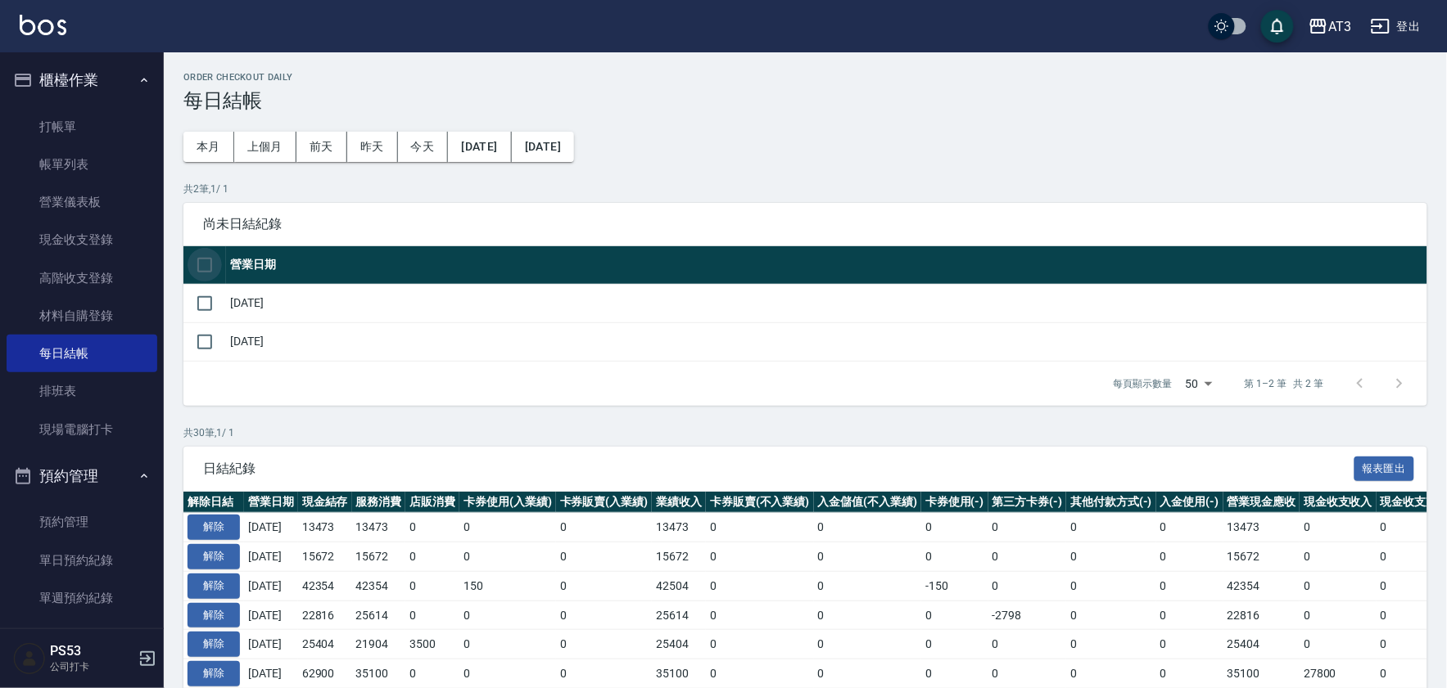
click at [207, 265] on input "checkbox" at bounding box center [204, 265] width 34 height 34
checkbox input "true"
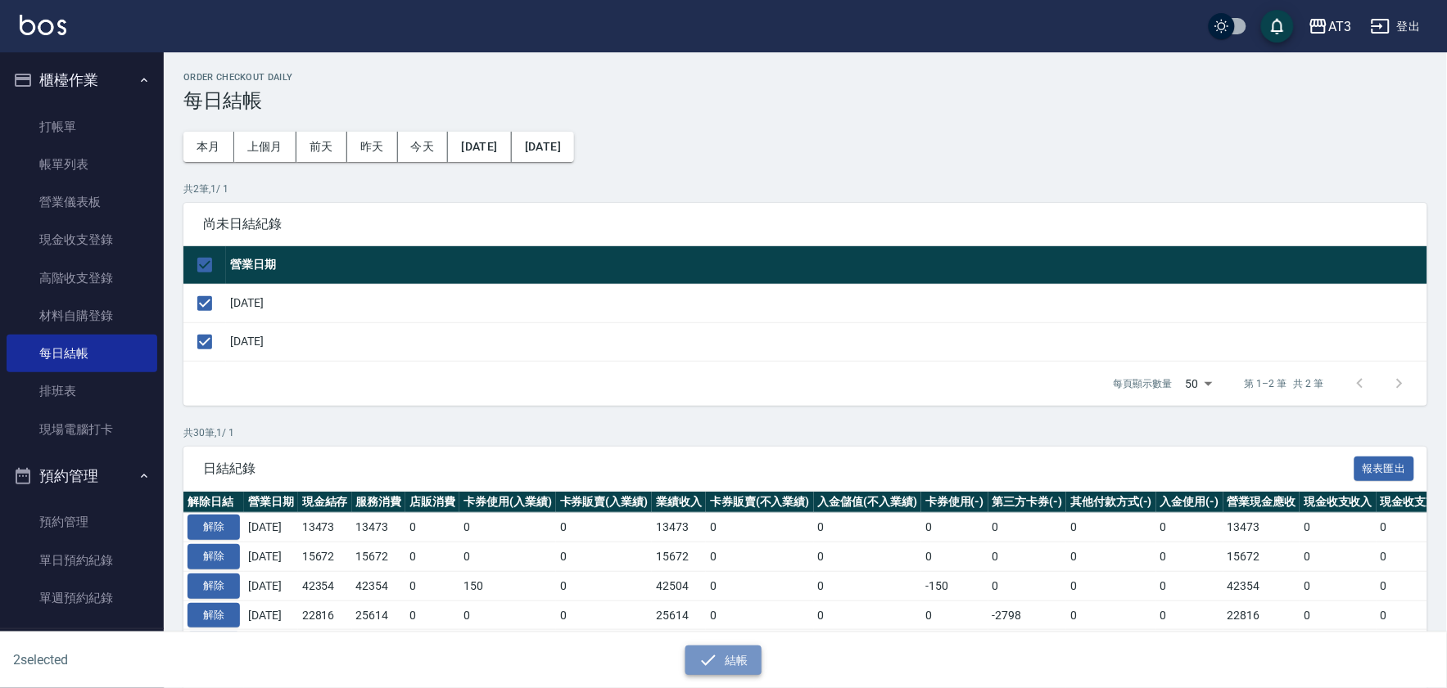
click at [734, 652] on button "結帳" at bounding box center [723, 661] width 76 height 30
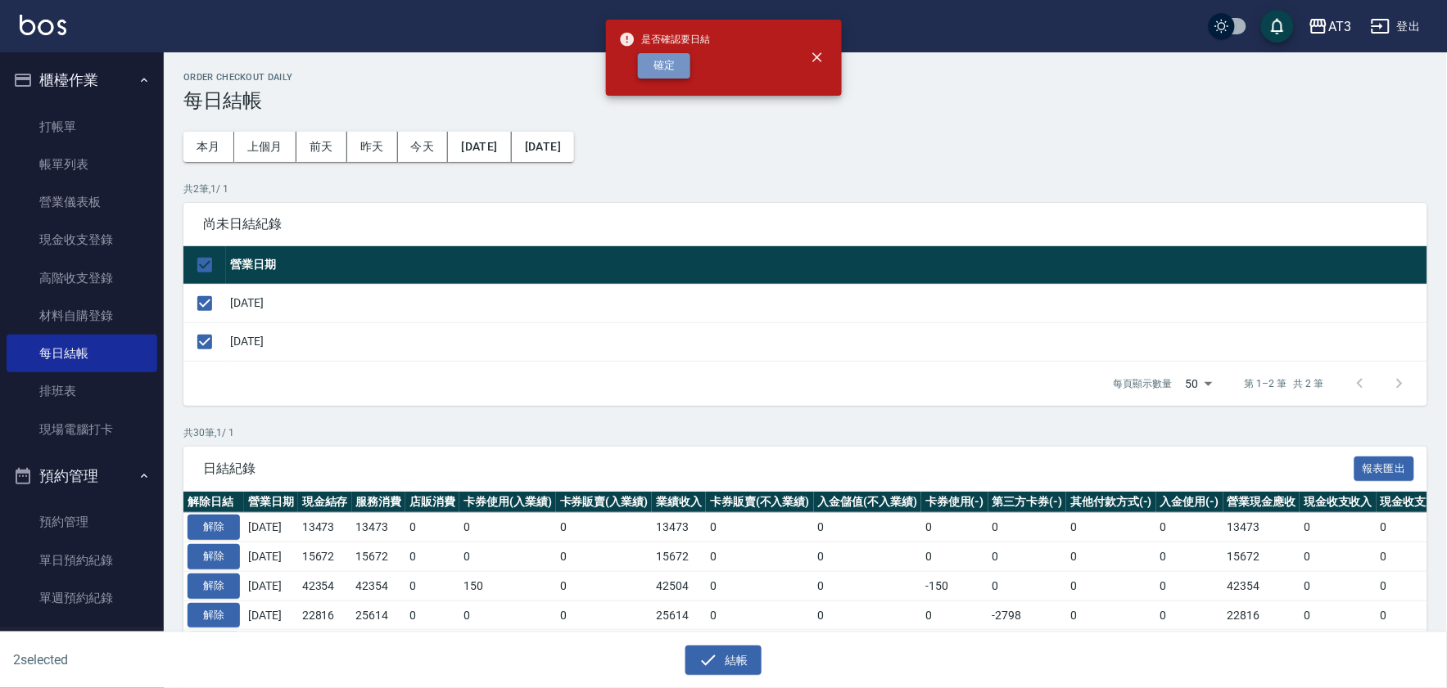
click at [677, 53] on button "確定" at bounding box center [664, 65] width 52 height 25
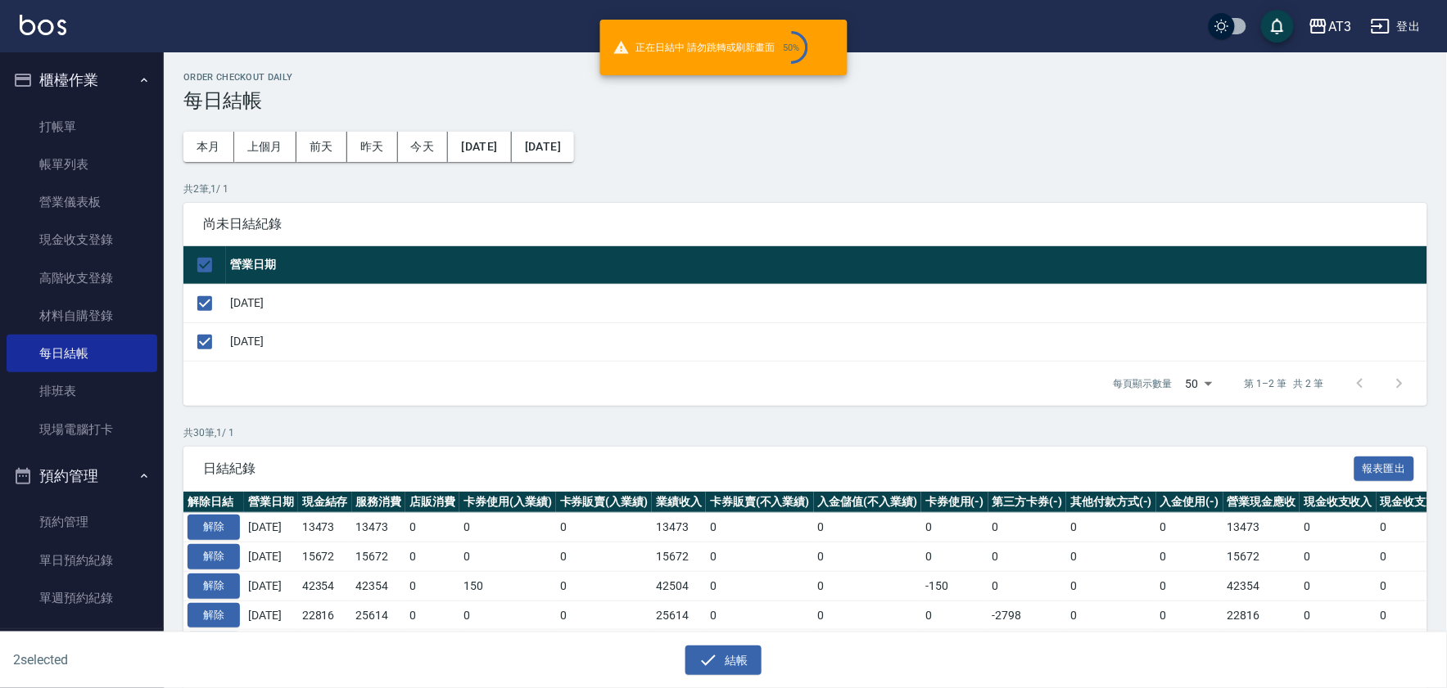
checkbox input "false"
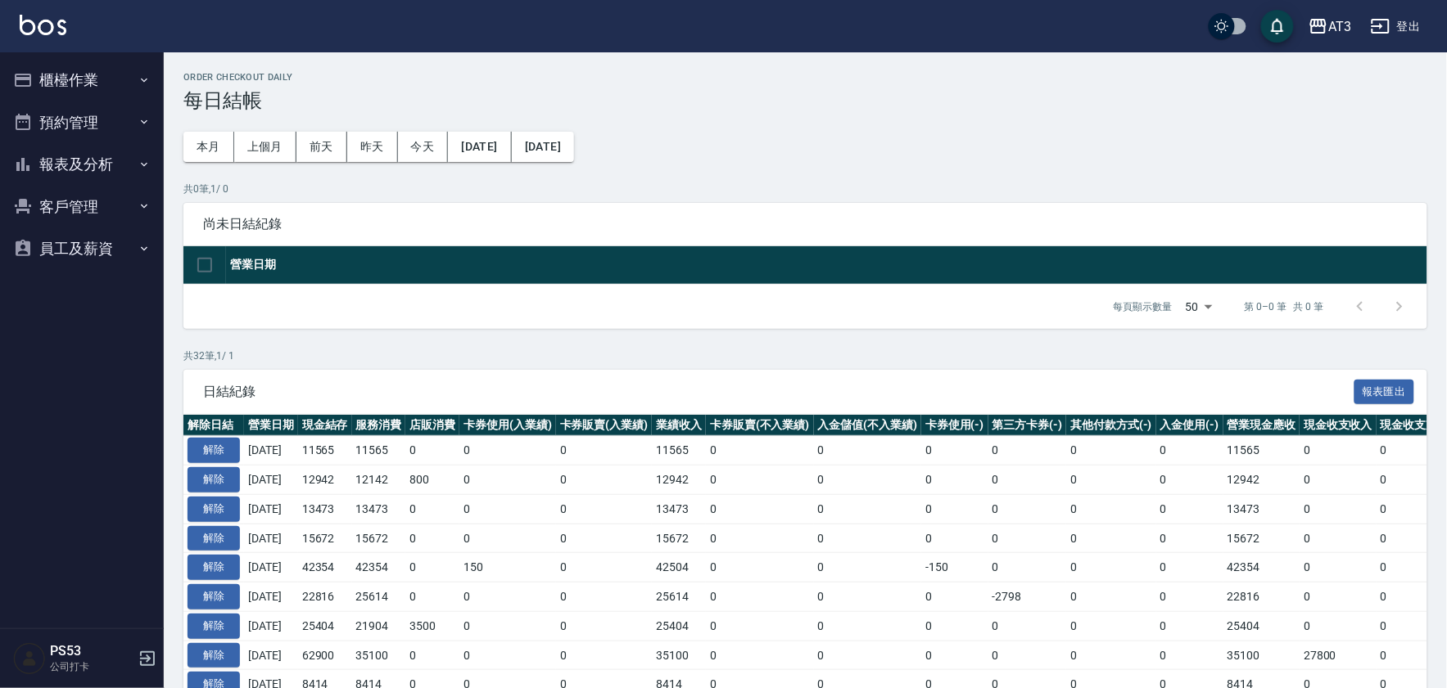
click at [79, 78] on button "櫃檯作業" at bounding box center [82, 80] width 151 height 43
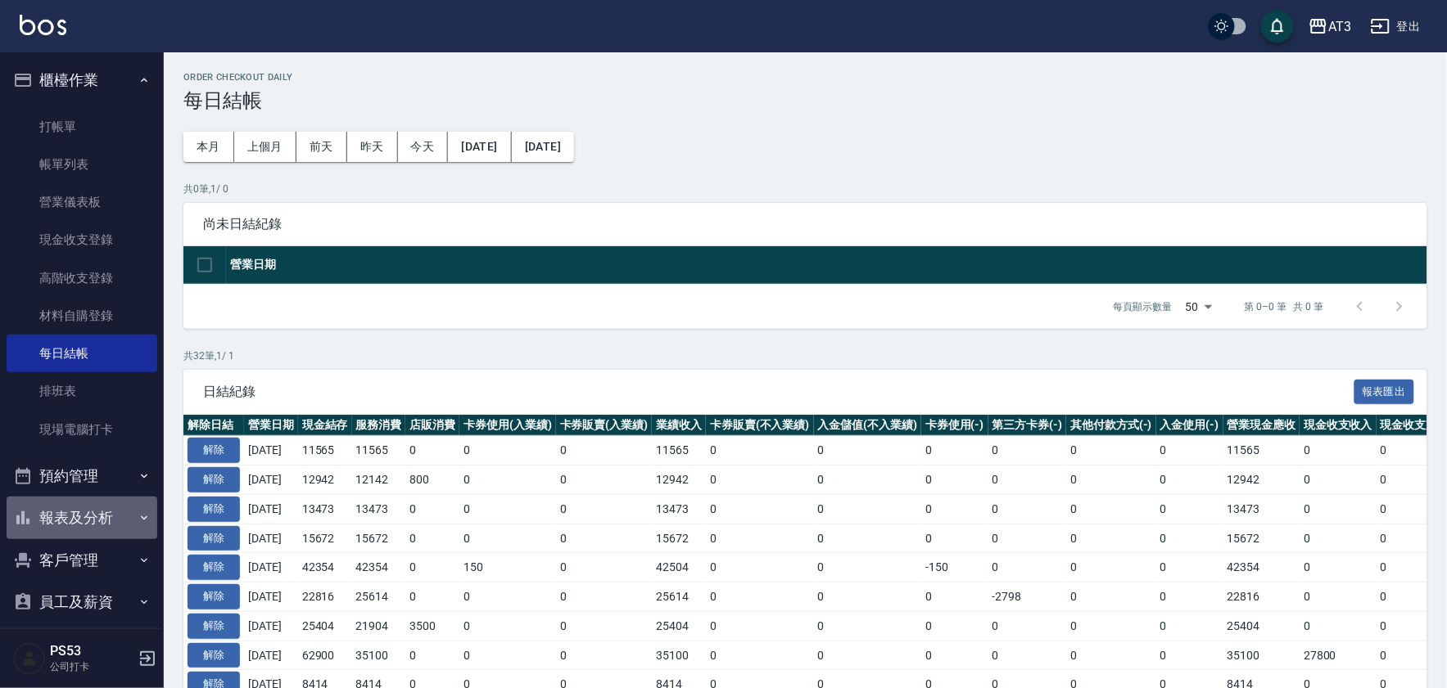
click at [97, 514] on button "報表及分析" at bounding box center [82, 518] width 151 height 43
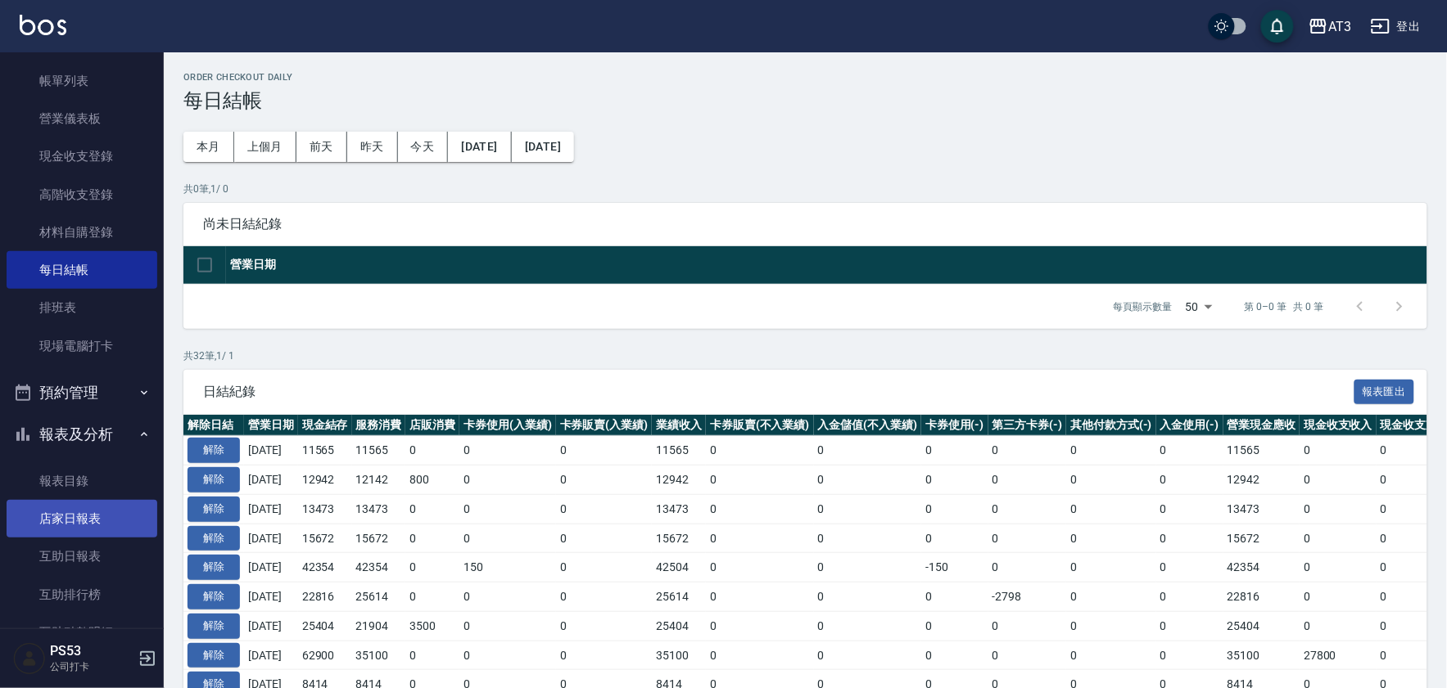
scroll to position [182, 0]
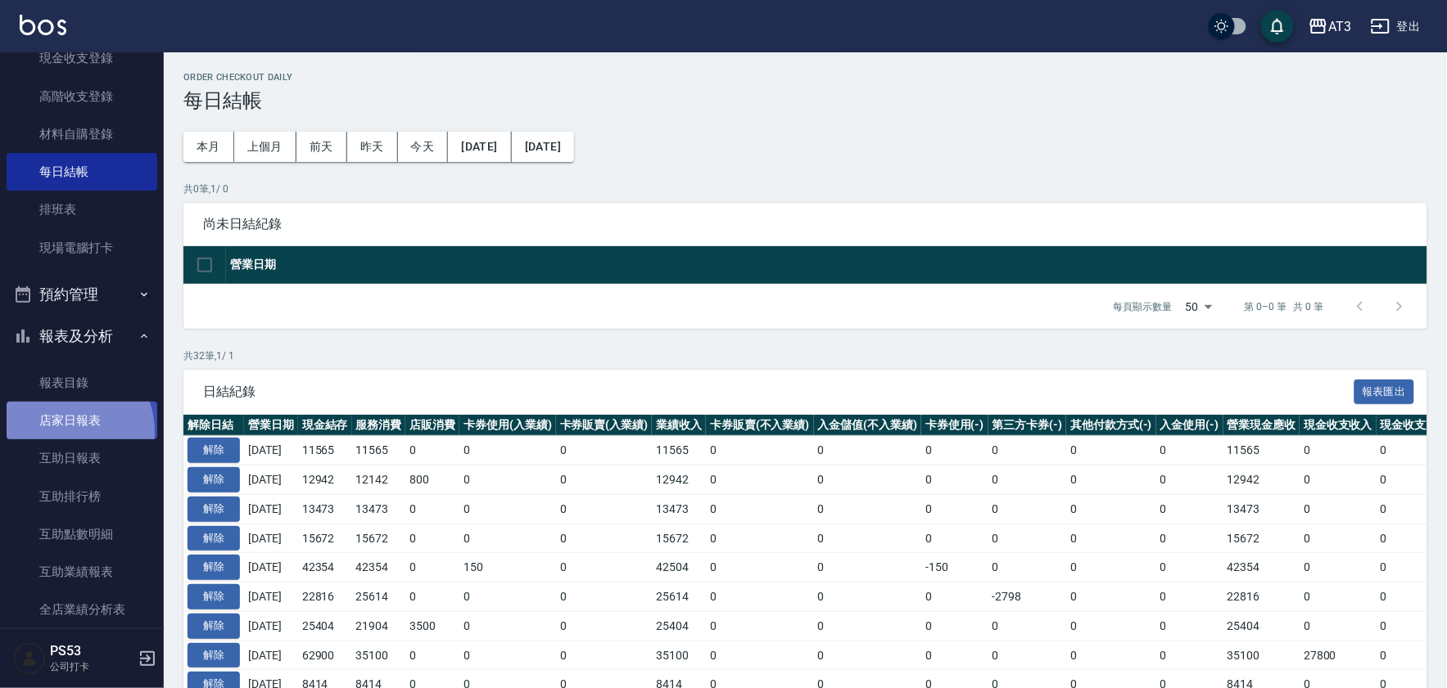
click at [60, 432] on link "店家日報表" at bounding box center [82, 421] width 151 height 38
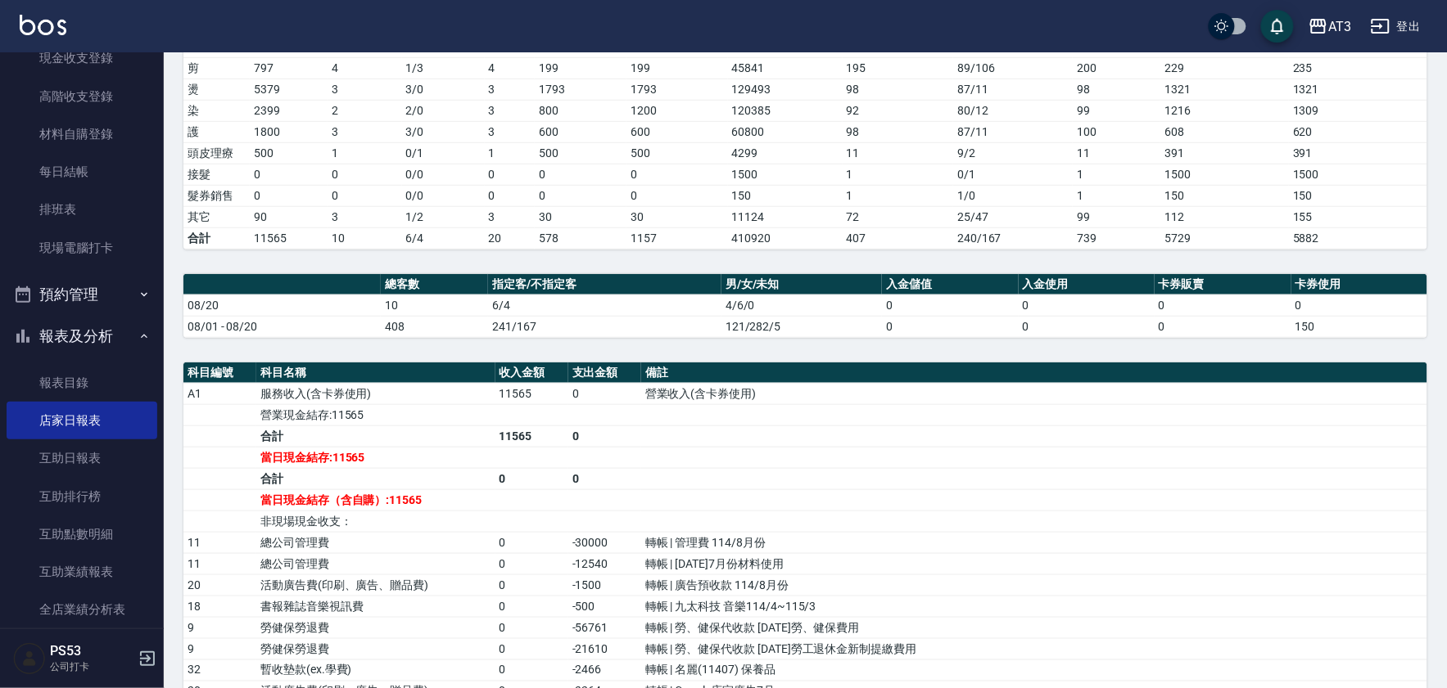
scroll to position [273, 0]
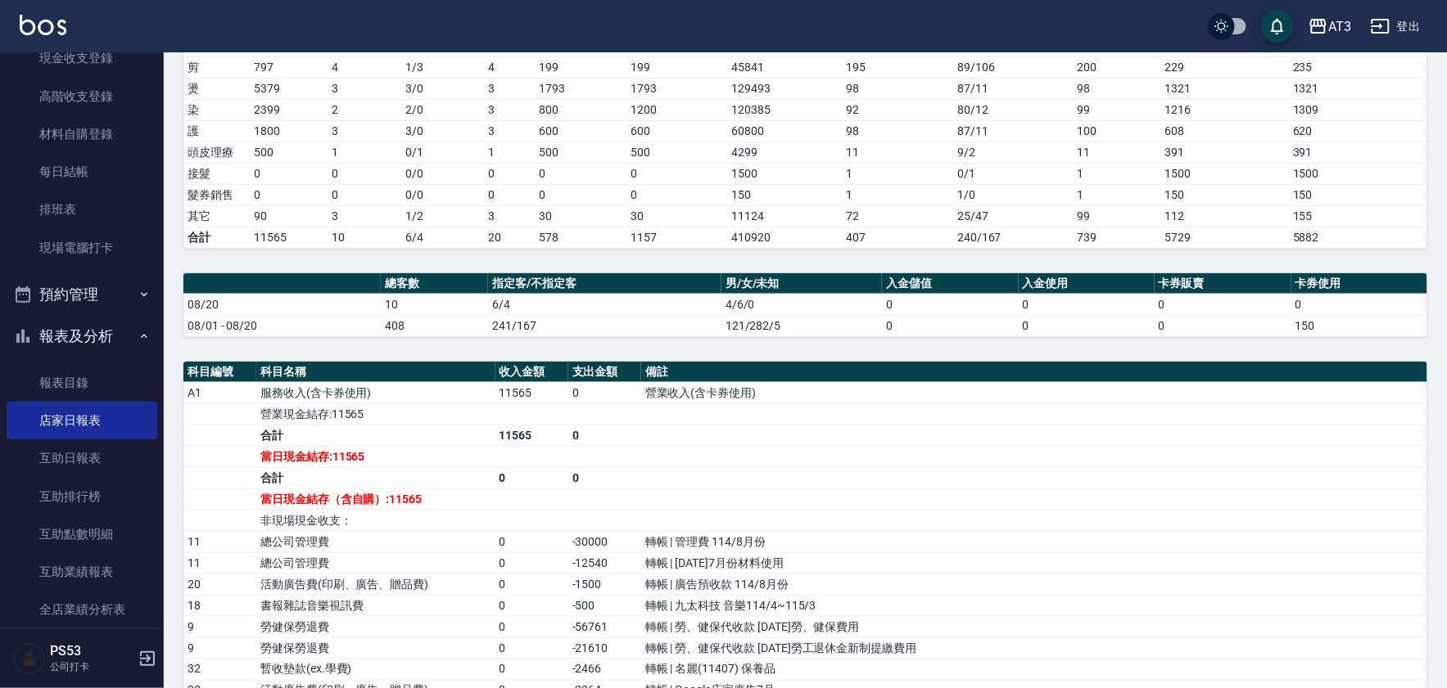
click at [1293, 214] on tbody "洗 600 3 1 / 2 3 200 200 26150 130 46 / 84 130 201 201 剪 797 4 1 / 3 4 199 199 4…" at bounding box center [804, 141] width 1243 height 213
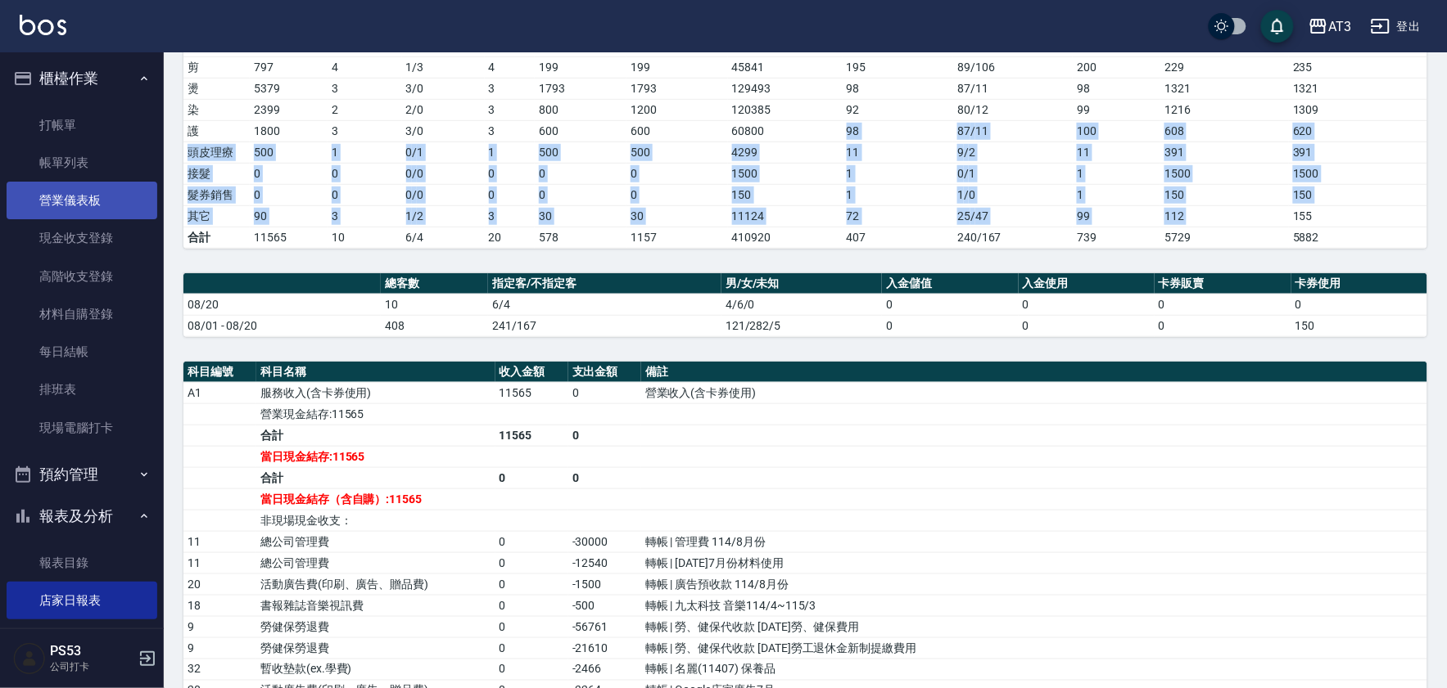
scroll to position [0, 0]
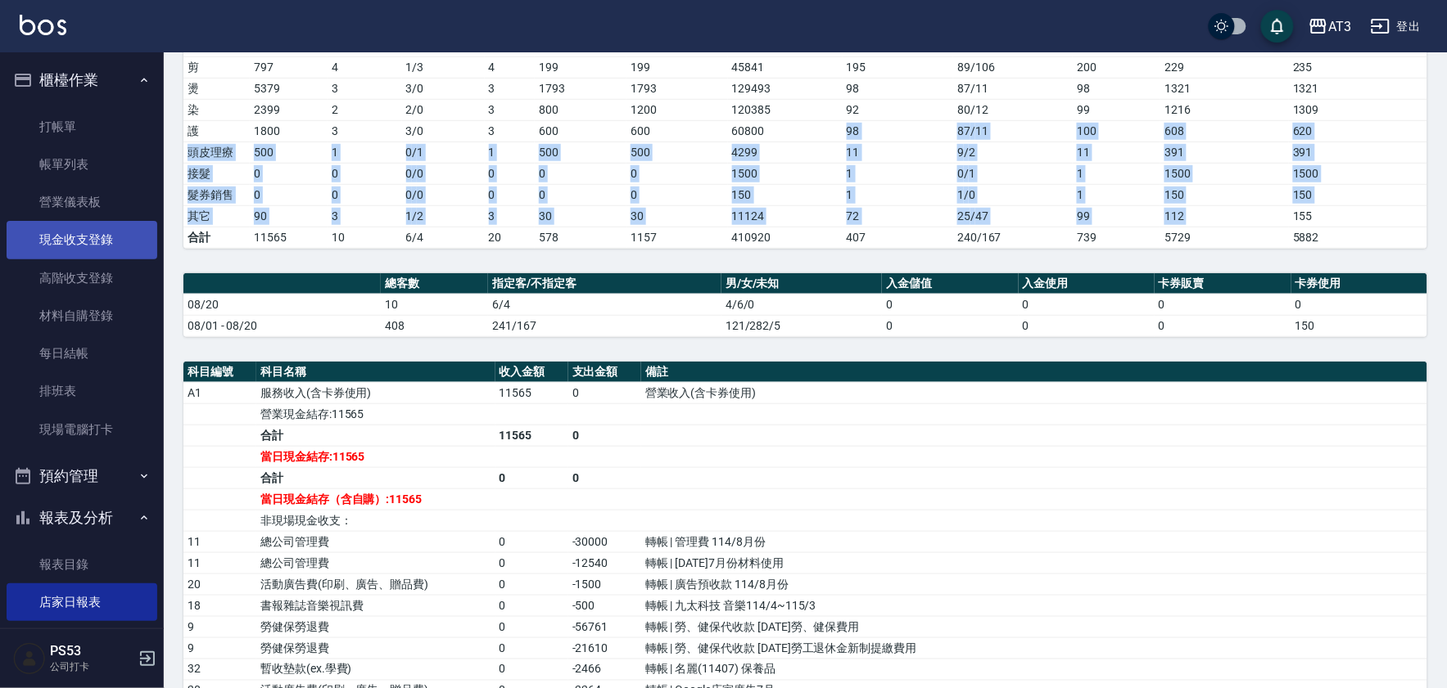
click at [70, 239] on link "現金收支登錄" at bounding box center [82, 240] width 151 height 38
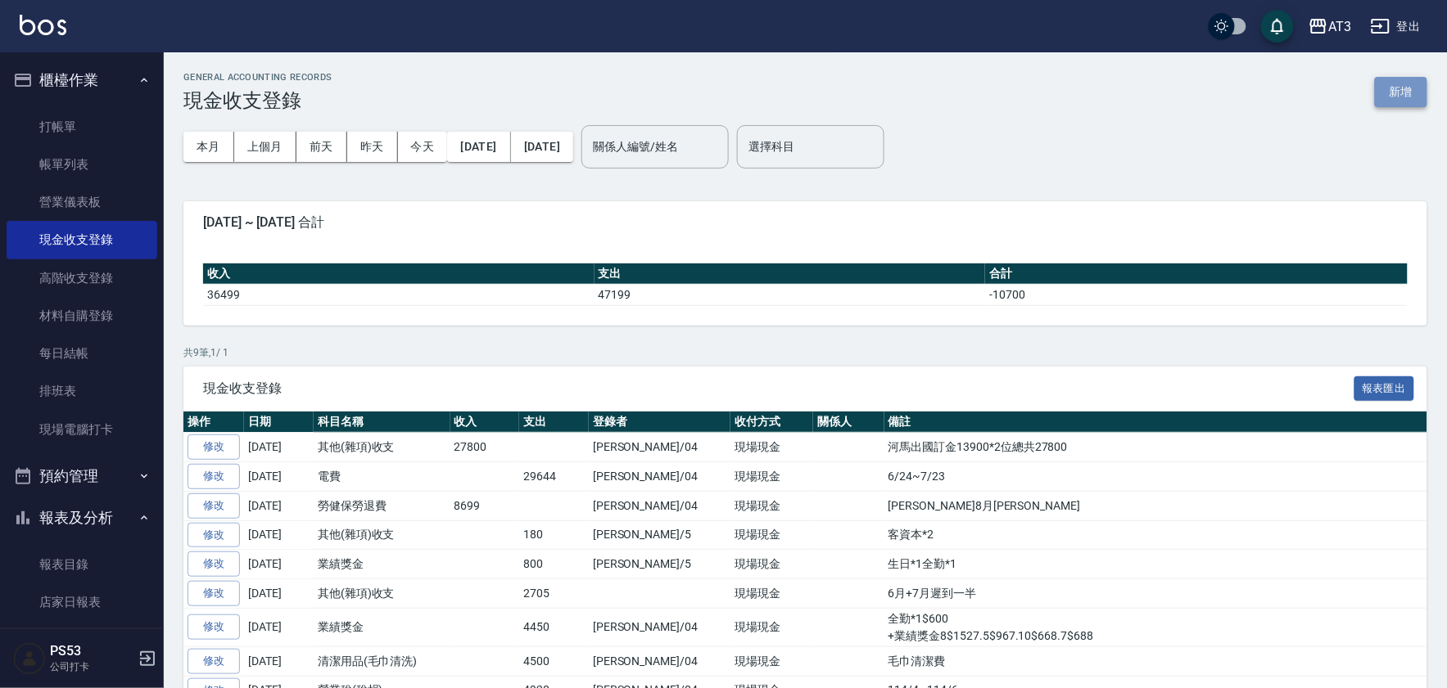
click at [1403, 77] on button "新增" at bounding box center [1400, 92] width 52 height 30
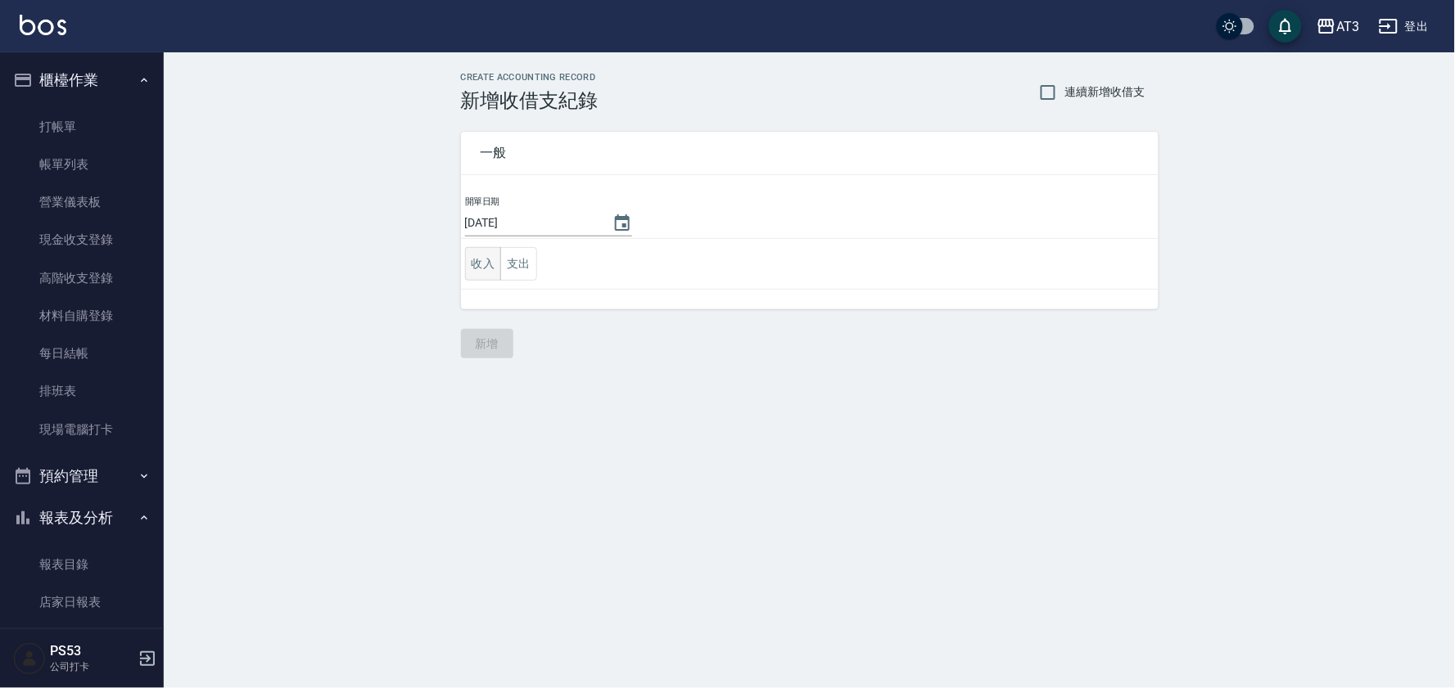
click at [485, 262] on button "收入" at bounding box center [483, 264] width 37 height 34
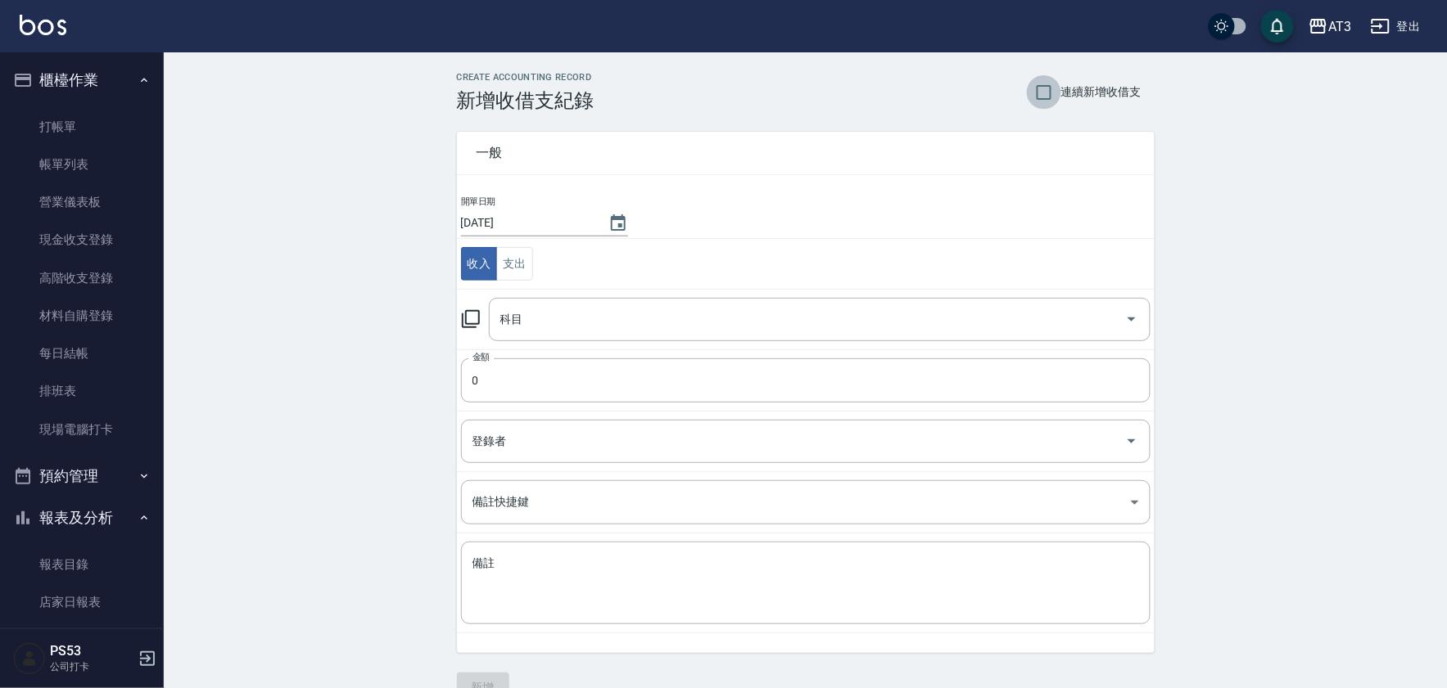
click at [1036, 91] on input "連續新增收借支" at bounding box center [1044, 92] width 34 height 34
checkbox input "true"
click at [529, 318] on input "科目" at bounding box center [807, 319] width 622 height 29
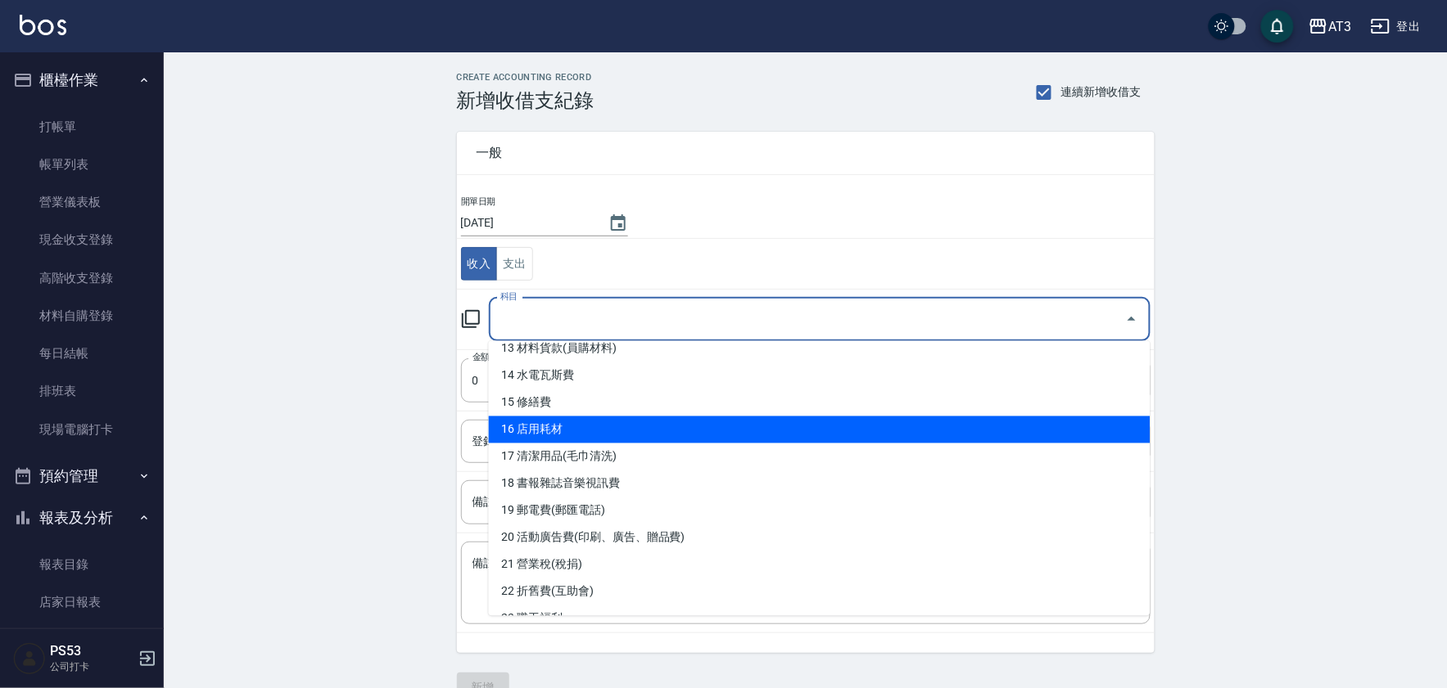
scroll to position [273, 0]
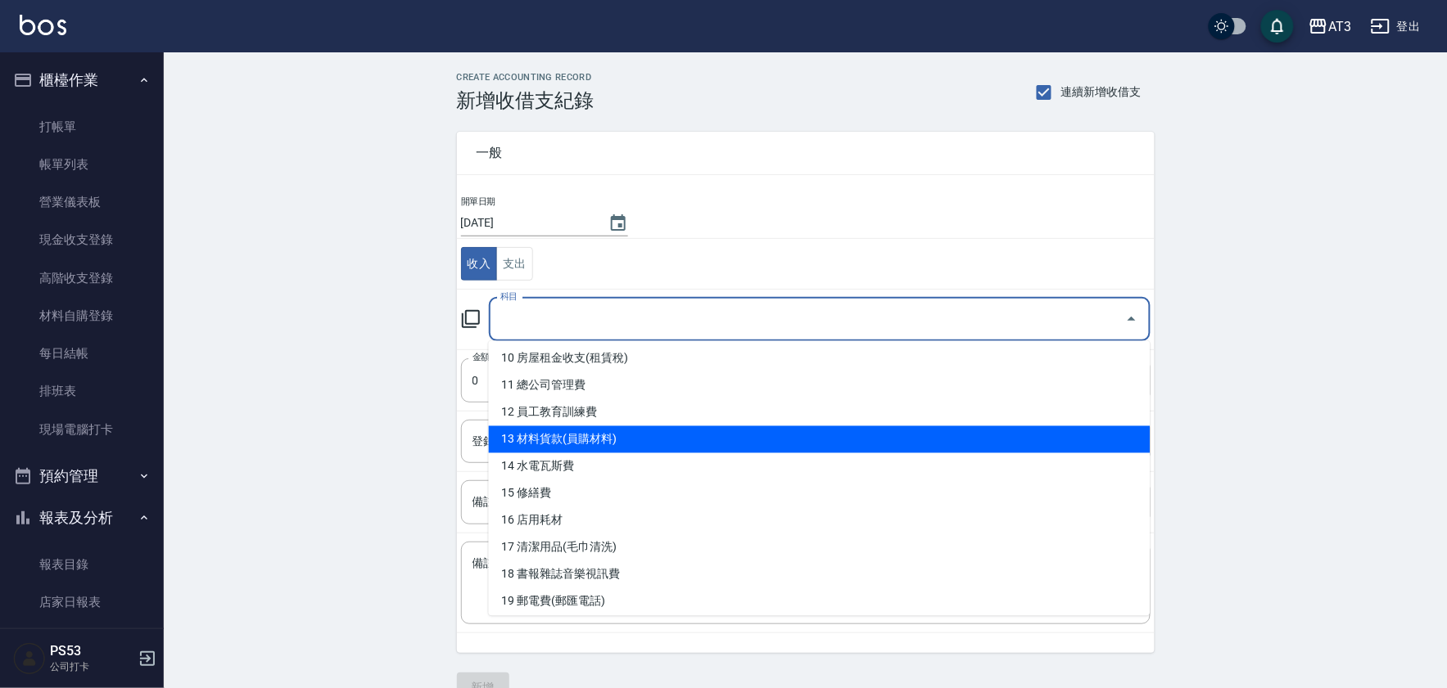
click at [581, 431] on li "13 材料貨款(員購材料)" at bounding box center [819, 440] width 661 height 27
type input "13 材料貨款(員購材料)"
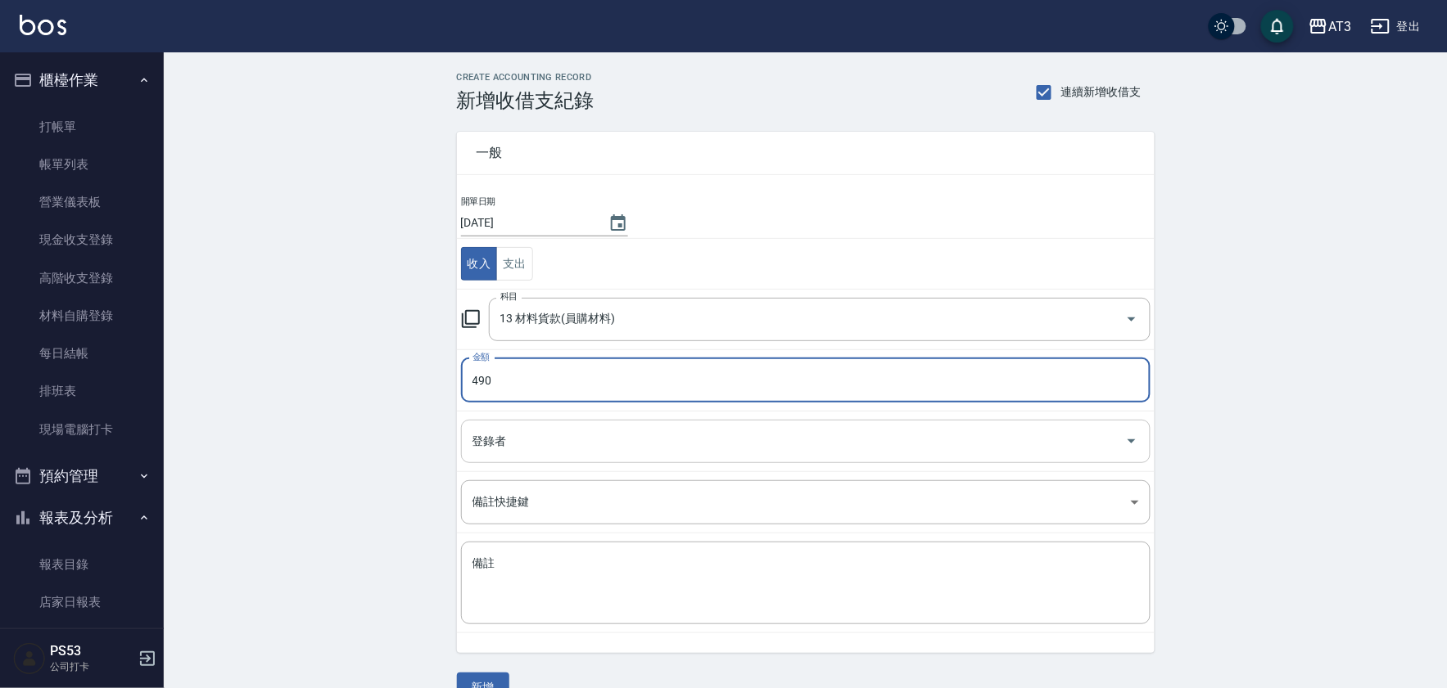
type input "490"
click at [514, 437] on input "登錄者" at bounding box center [793, 441] width 650 height 29
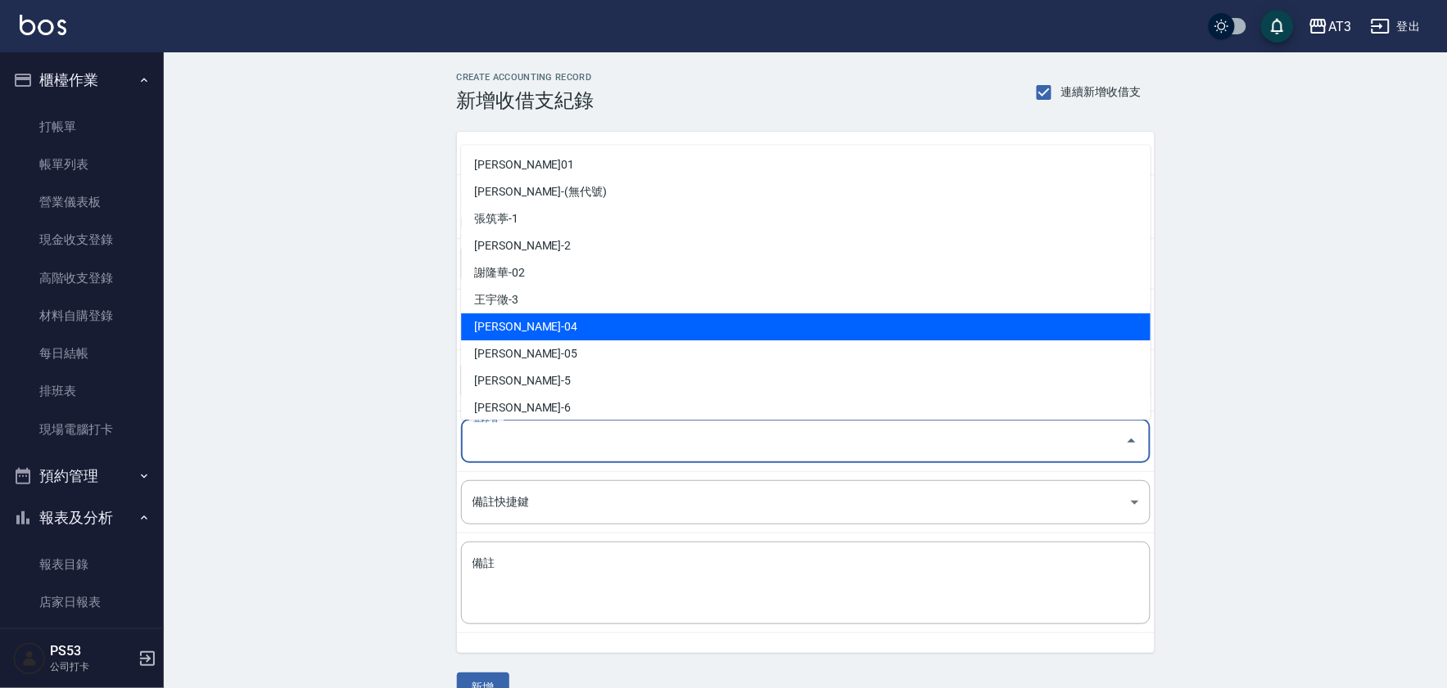
click at [521, 328] on li "王惠麗-04" at bounding box center [805, 327] width 689 height 27
type input "王惠麗-04"
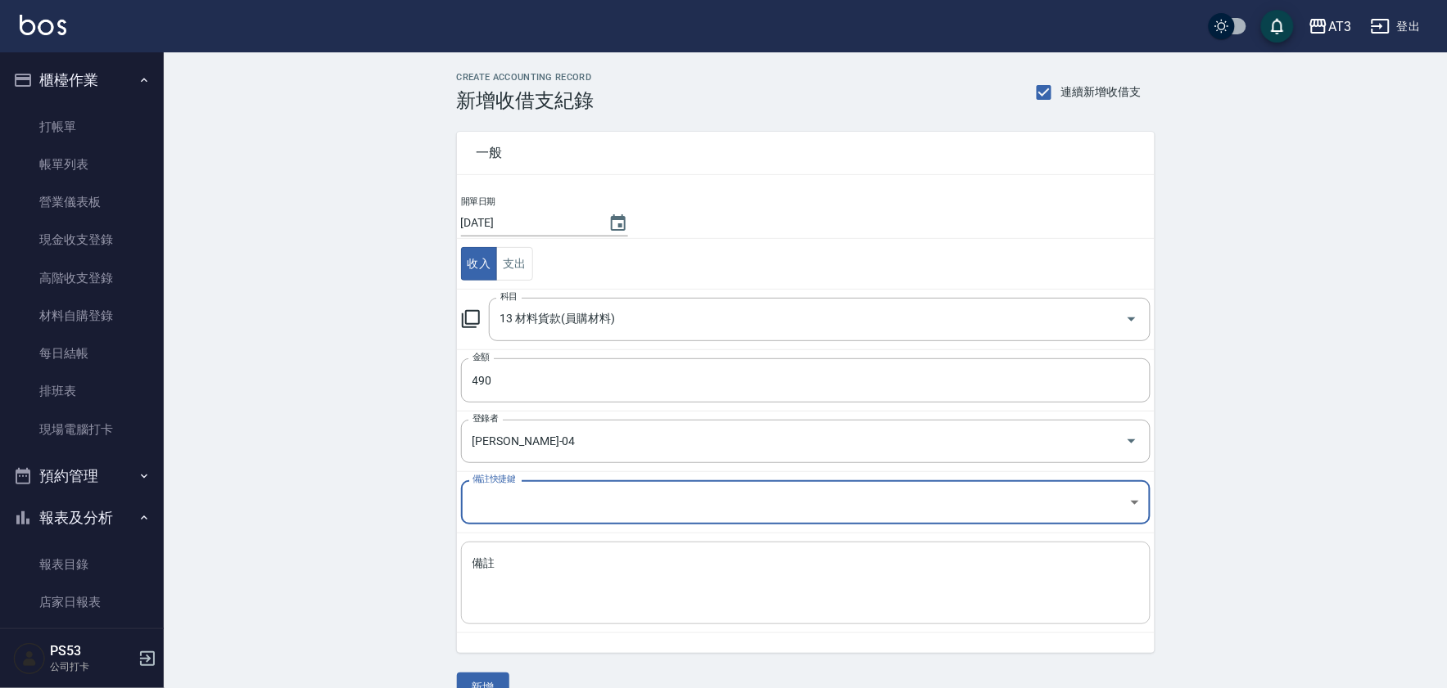
drag, startPoint x: 562, startPoint y: 599, endPoint x: 555, endPoint y: 595, distance: 8.4
click at [562, 600] on textarea "備註" at bounding box center [805, 584] width 666 height 56
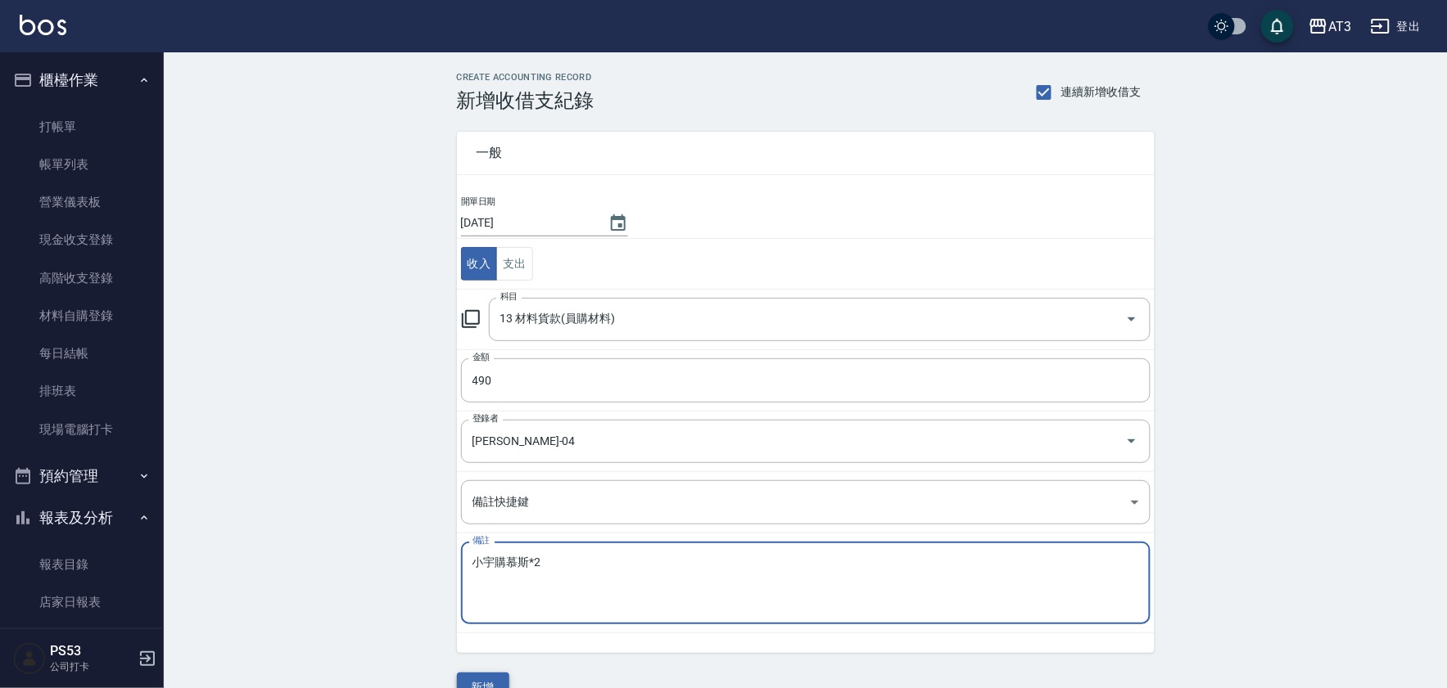
type textarea "小宇購慕斯*2"
click at [488, 680] on button "新增" at bounding box center [483, 688] width 52 height 30
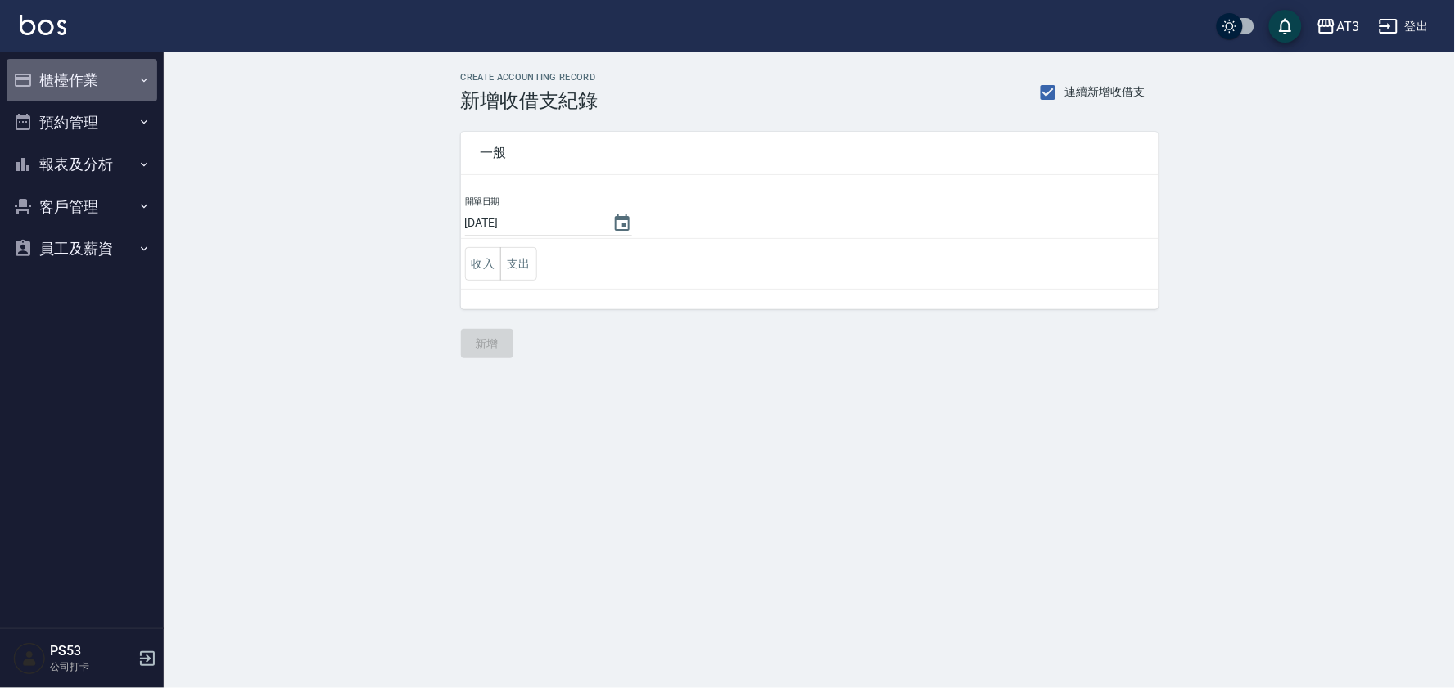
click at [50, 71] on button "櫃檯作業" at bounding box center [82, 80] width 151 height 43
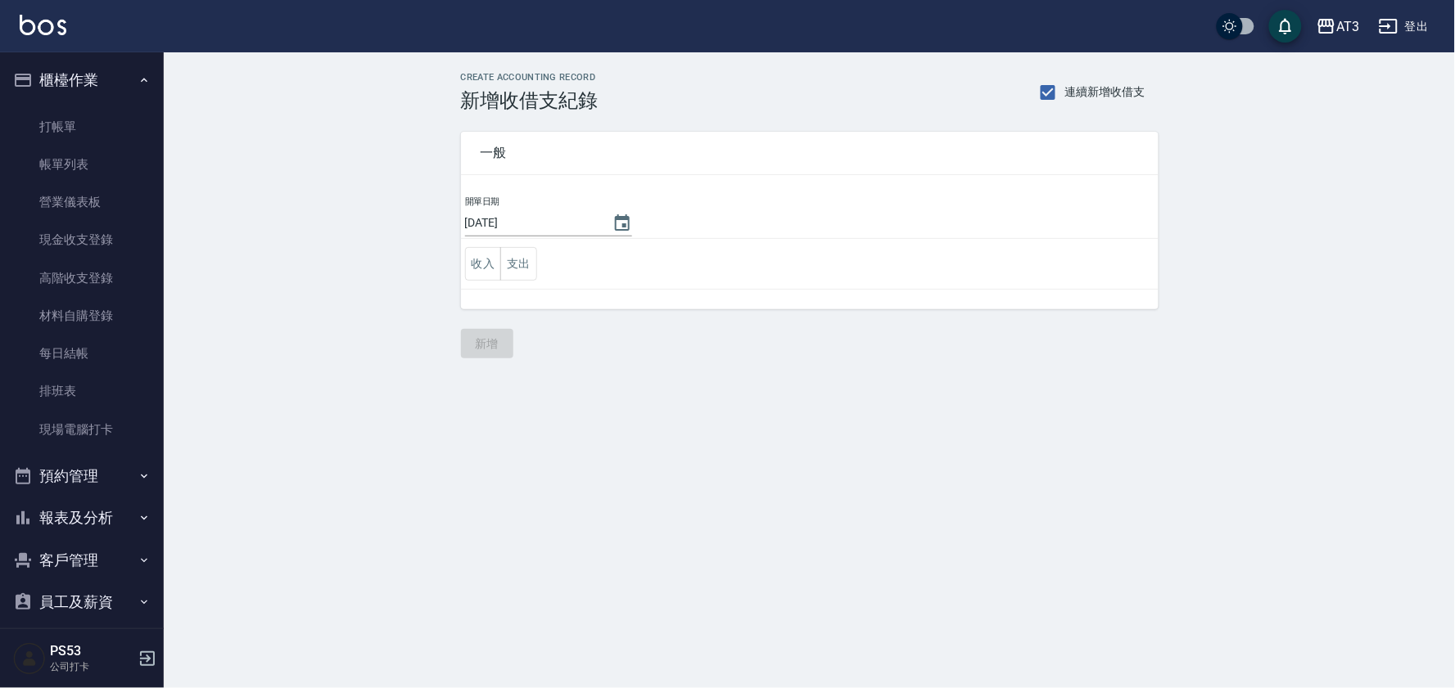
click at [103, 514] on button "報表及分析" at bounding box center [82, 518] width 151 height 43
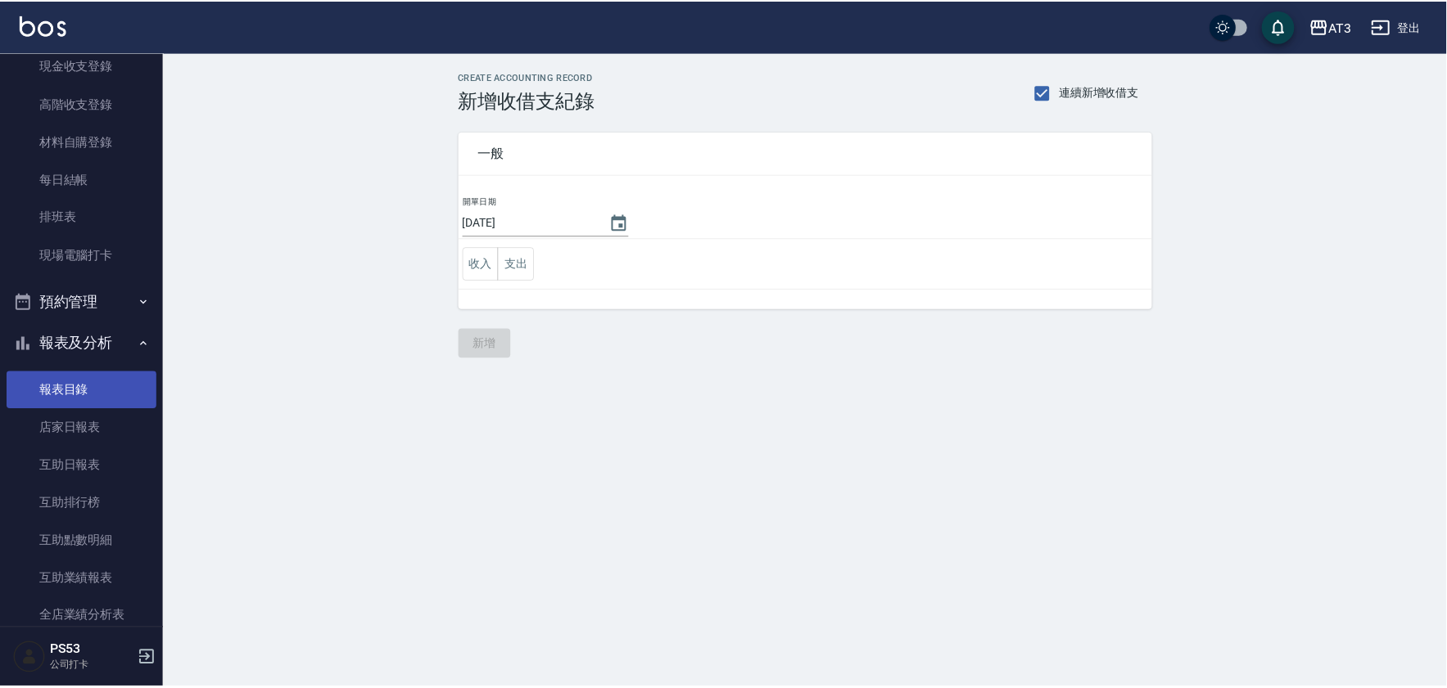
scroll to position [182, 0]
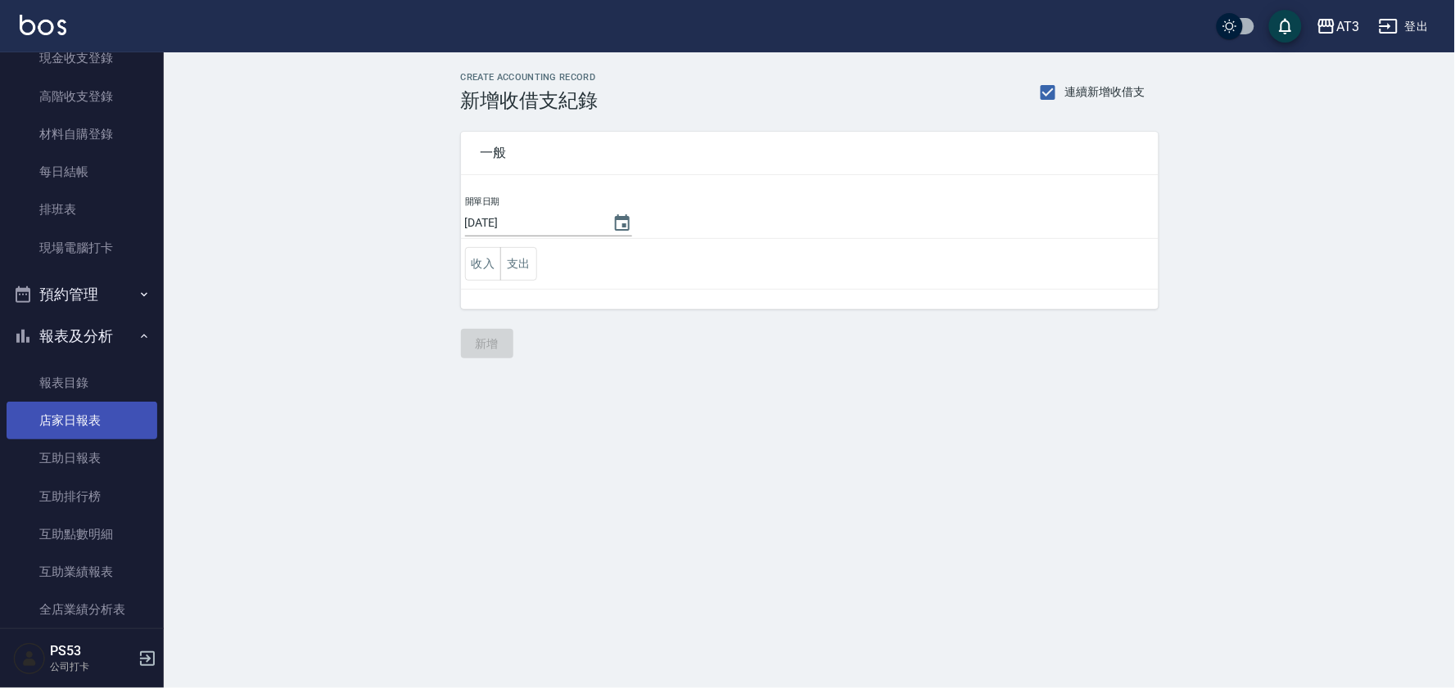
click at [96, 421] on link "店家日報表" at bounding box center [82, 421] width 151 height 38
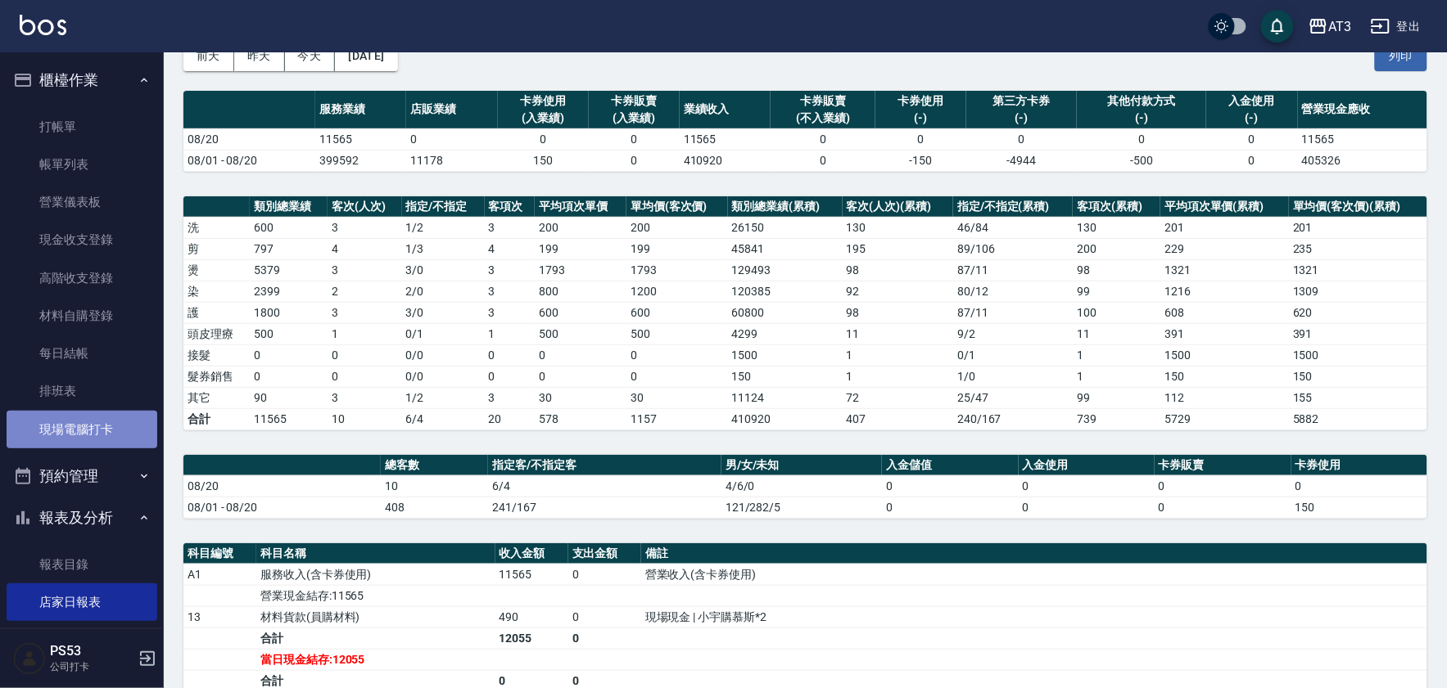
click at [97, 434] on link "現場電腦打卡" at bounding box center [82, 430] width 151 height 38
